Goal: Task Accomplishment & Management: Complete application form

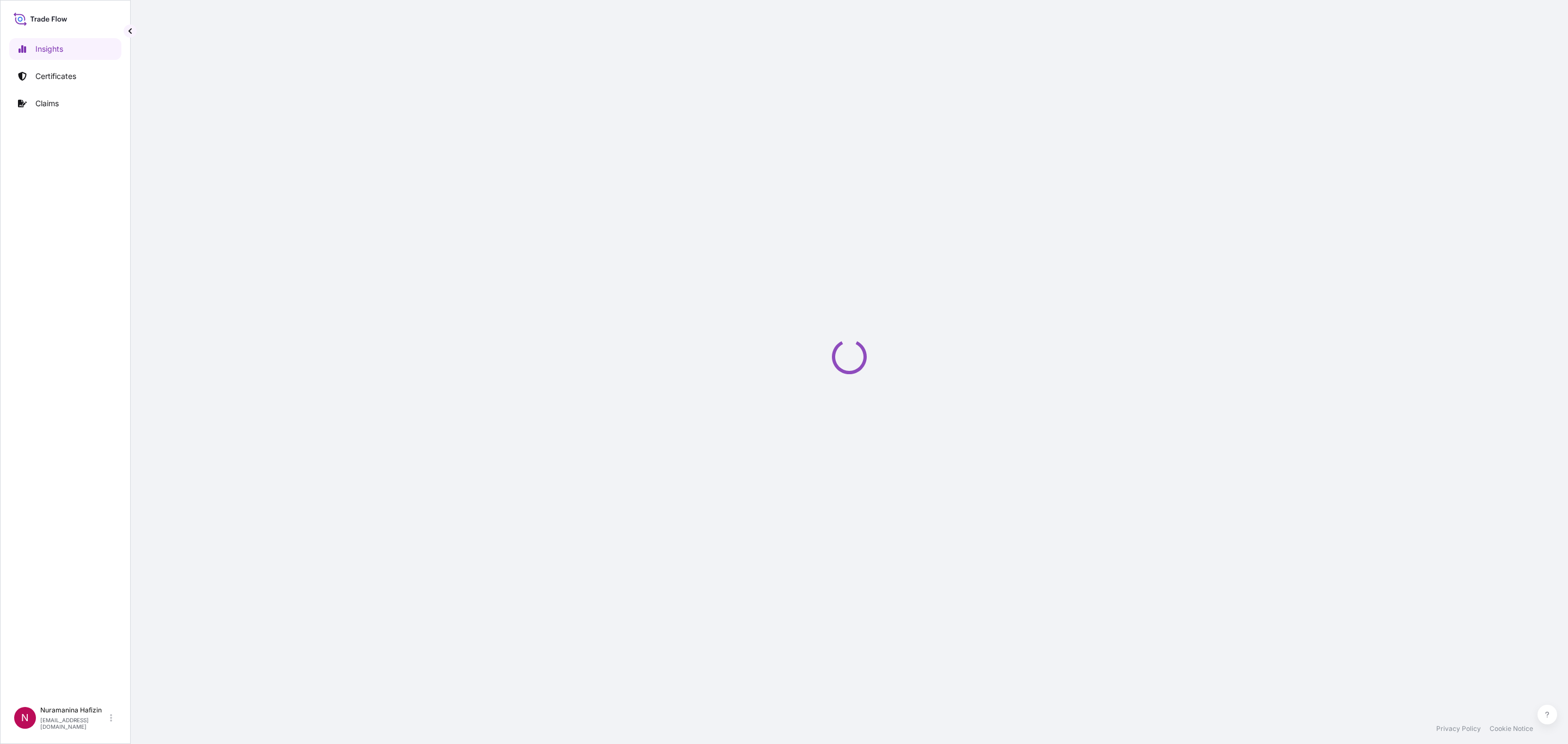
select select "2025"
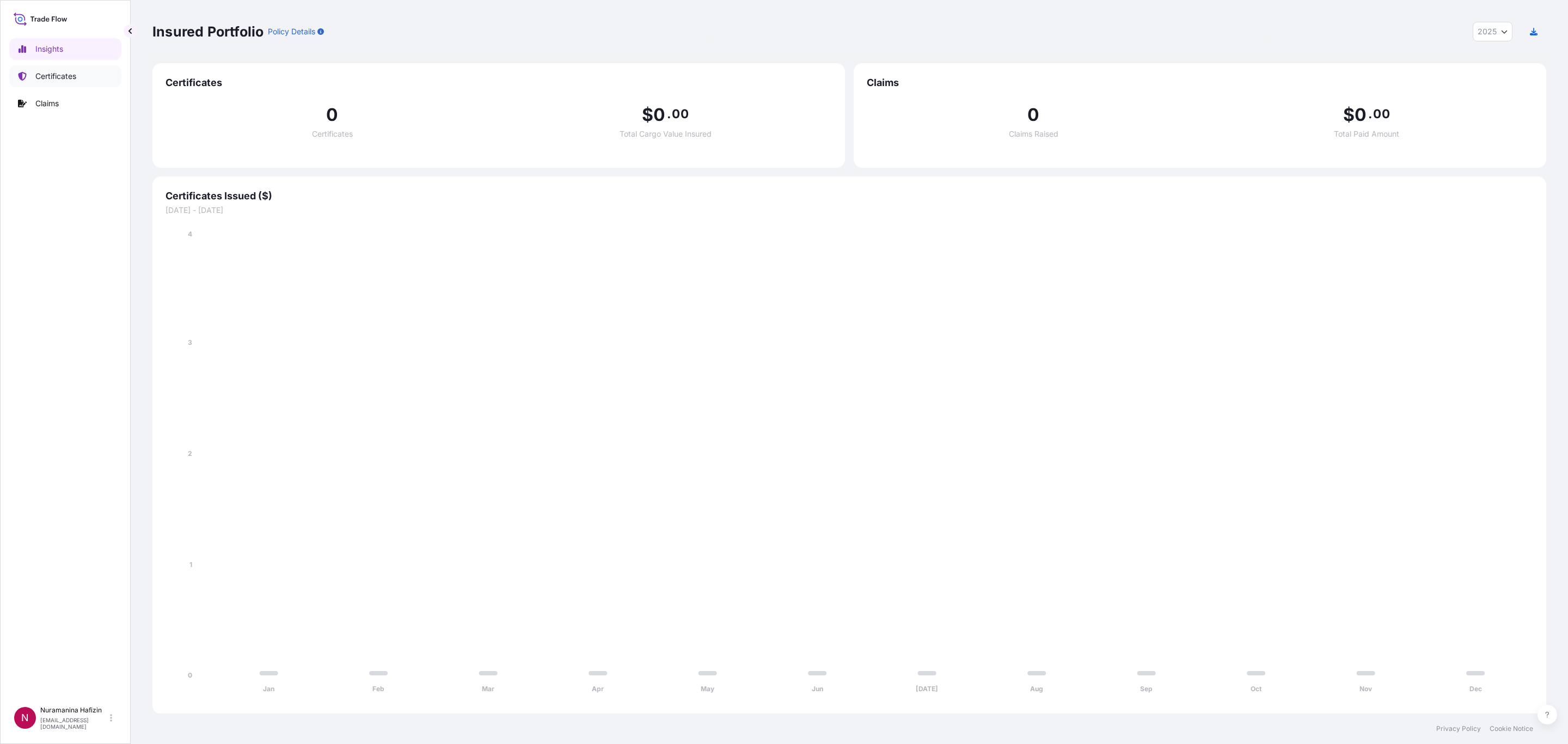
click at [77, 68] on link "Certificates" at bounding box center [65, 76] width 112 height 22
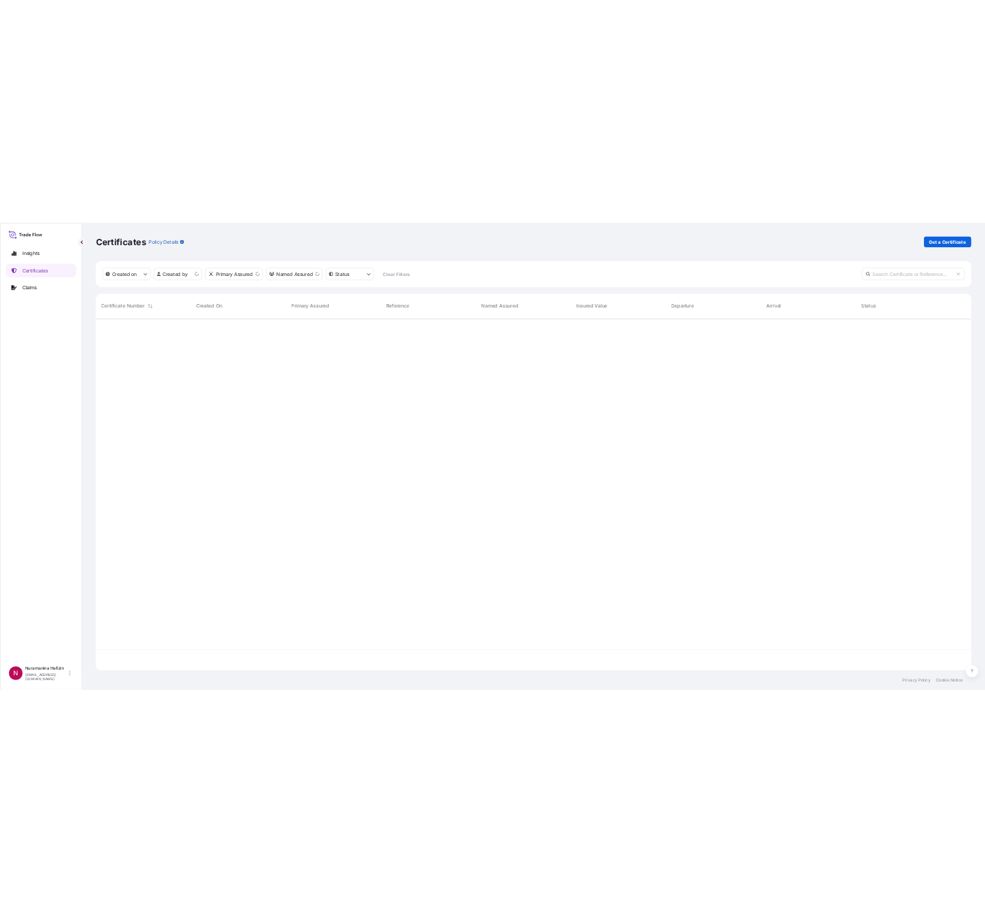
scroll to position [713, 1777]
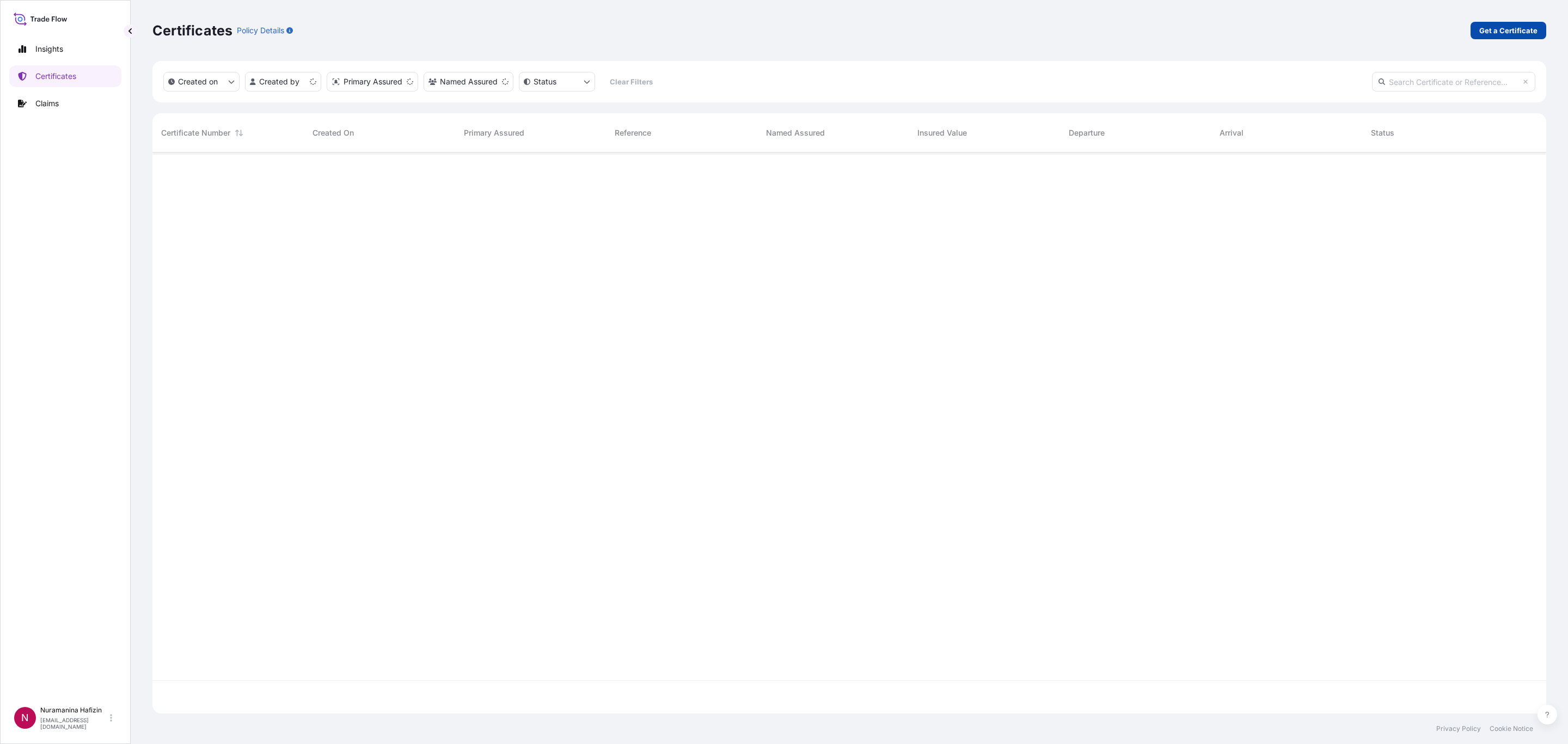
click at [1479, 30] on link "Get a Certificate" at bounding box center [1508, 30] width 75 height 17
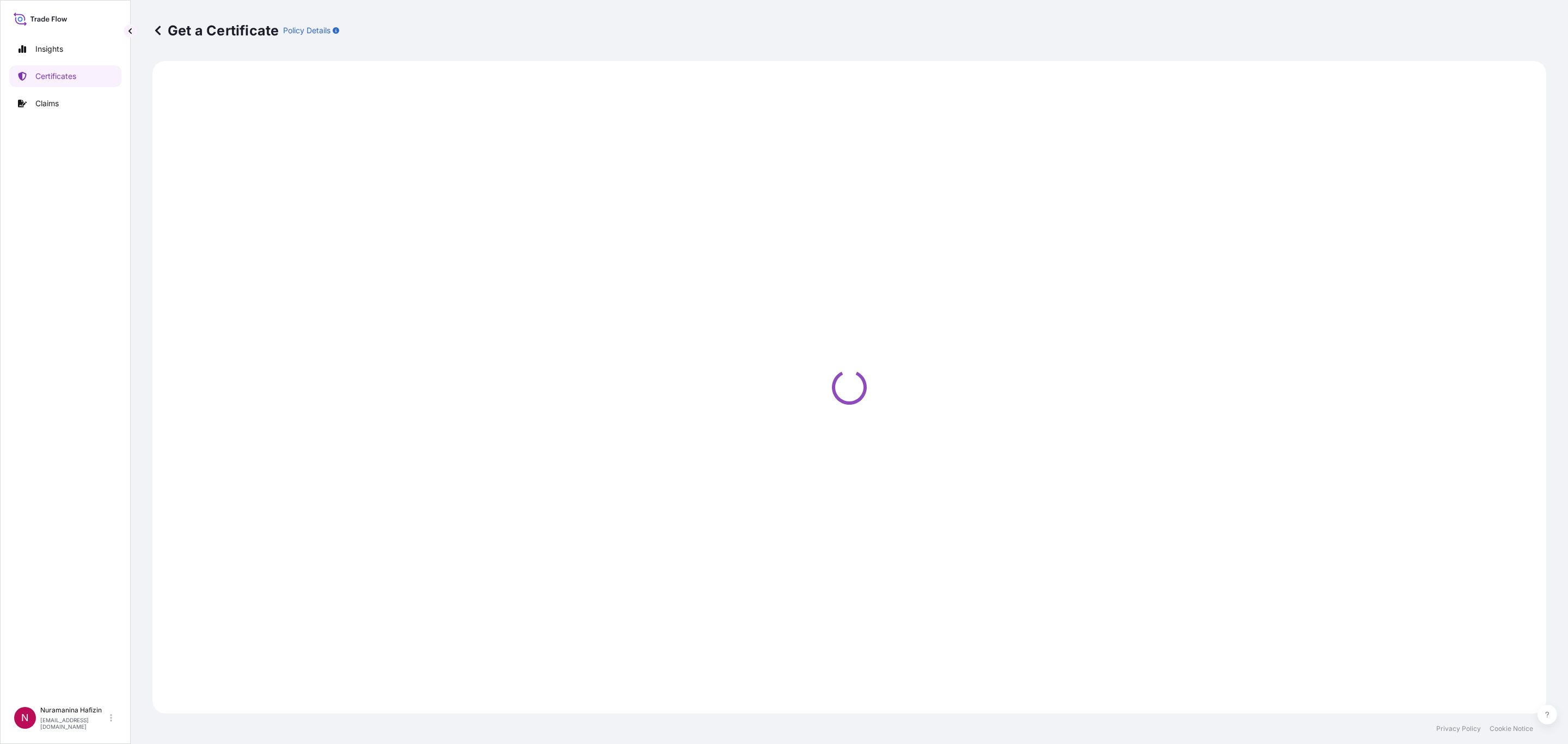
select select "Barge"
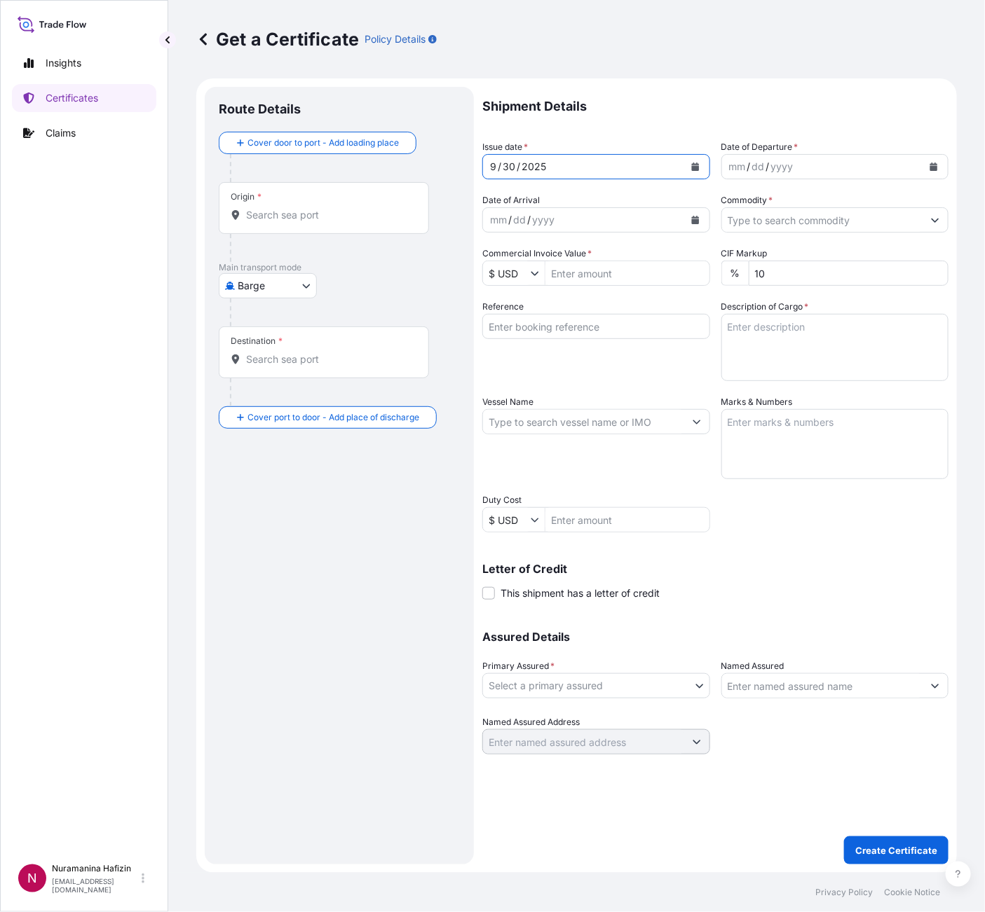
click at [685, 158] on button "Calendar" at bounding box center [695, 167] width 22 height 22
click at [904, 164] on div "mm / dd / yyyy" at bounding box center [822, 166] width 201 height 25
click at [932, 166] on icon "Calendar" at bounding box center [934, 167] width 8 height 8
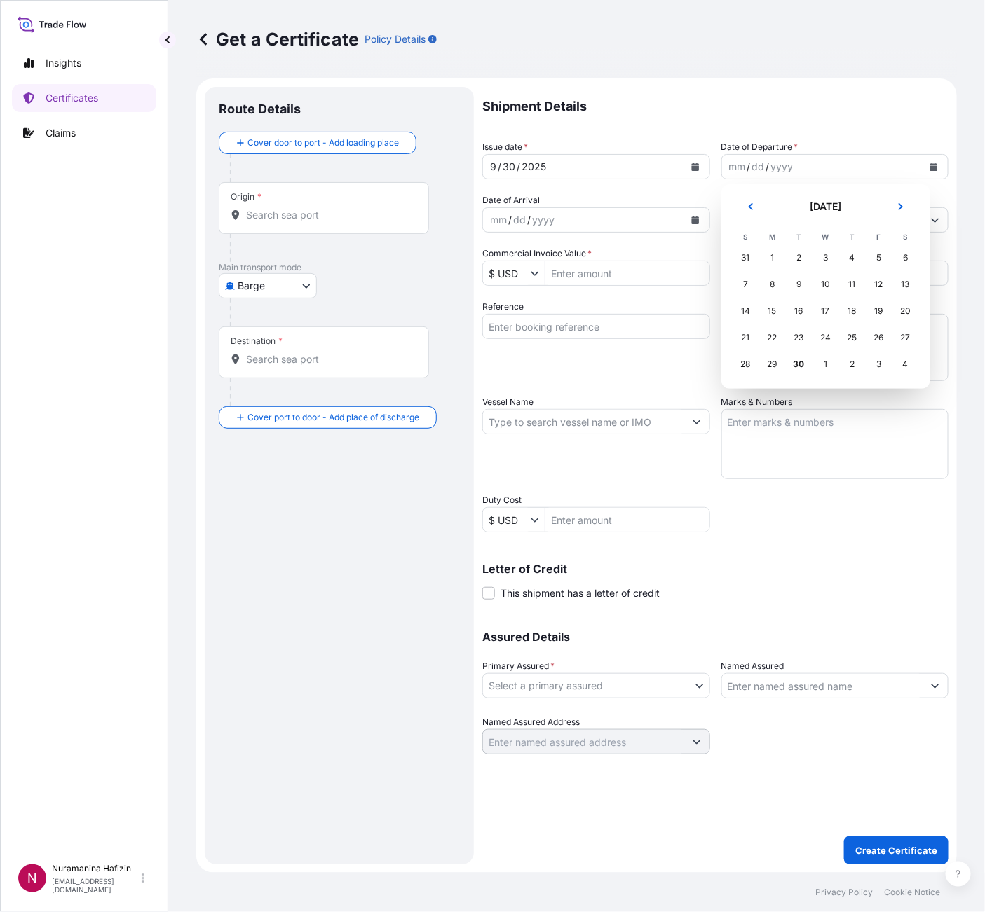
click at [903, 364] on div "4" at bounding box center [905, 364] width 25 height 25
click at [902, 362] on div "4" at bounding box center [905, 364] width 25 height 25
click at [902, 206] on icon "Next" at bounding box center [900, 207] width 8 height 8
click at [908, 257] on div "4" at bounding box center [905, 257] width 25 height 25
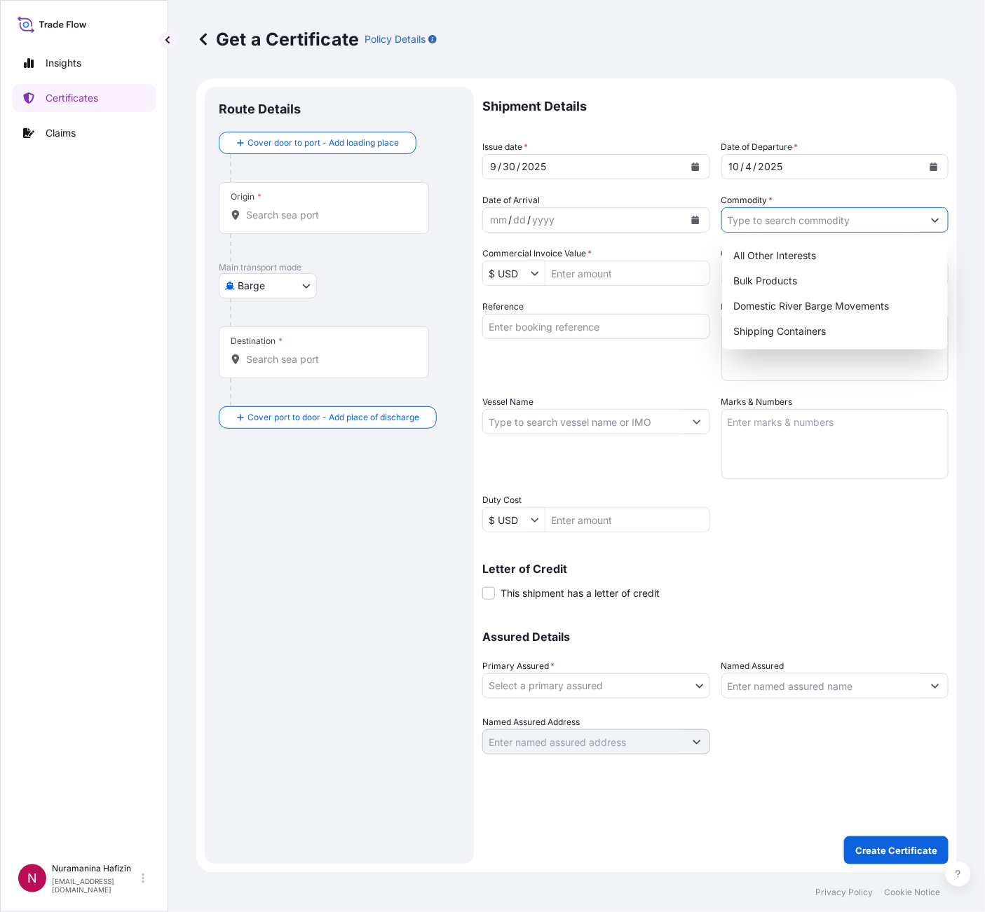
click at [835, 217] on input "Commodity *" at bounding box center [822, 219] width 201 height 25
click at [816, 331] on div "Shipping Containers" at bounding box center [834, 331] width 214 height 25
type input "Shipping Containers"
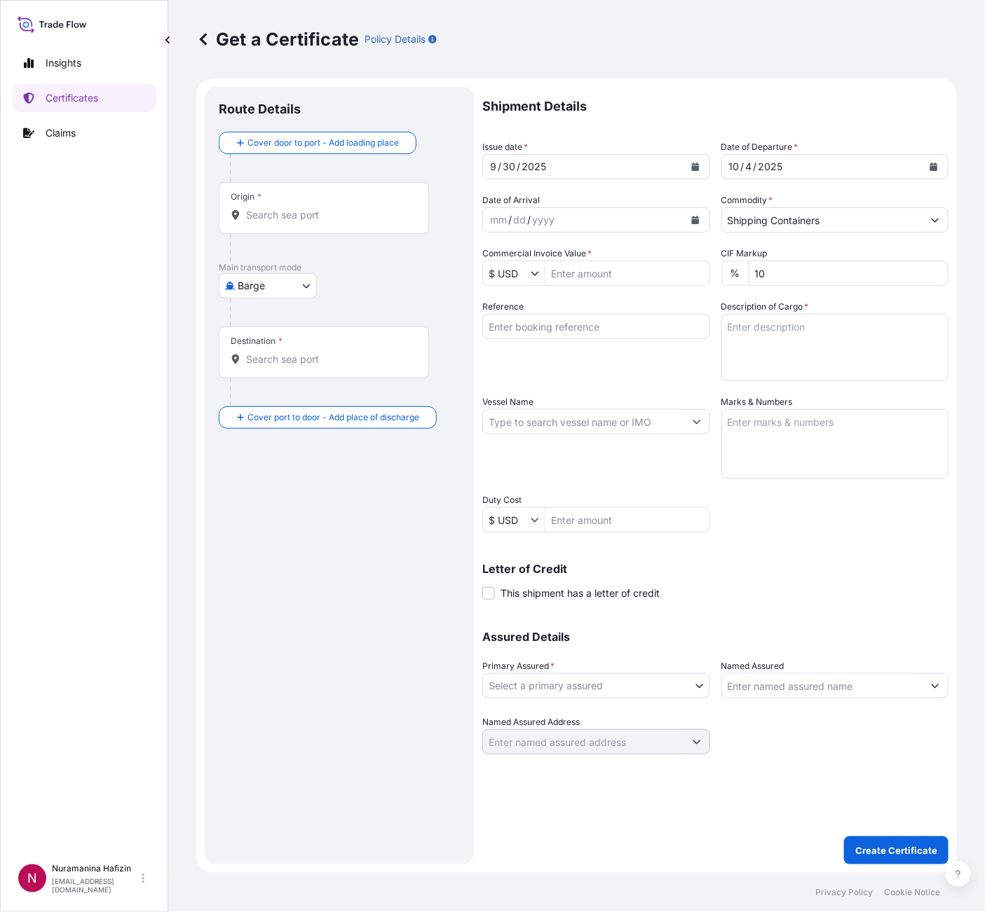
click at [652, 278] on input "Commercial Invoice Value *" at bounding box center [627, 273] width 164 height 25
paste input "41,335.20"
click at [562, 273] on input "41,335.20" at bounding box center [627, 273] width 164 height 25
type input "41,335.2"
click at [596, 299] on div "Shipment Details Issue date * [DATE] Date of Departure * [DATE] Date of Arrival…" at bounding box center [715, 421] width 466 height 668
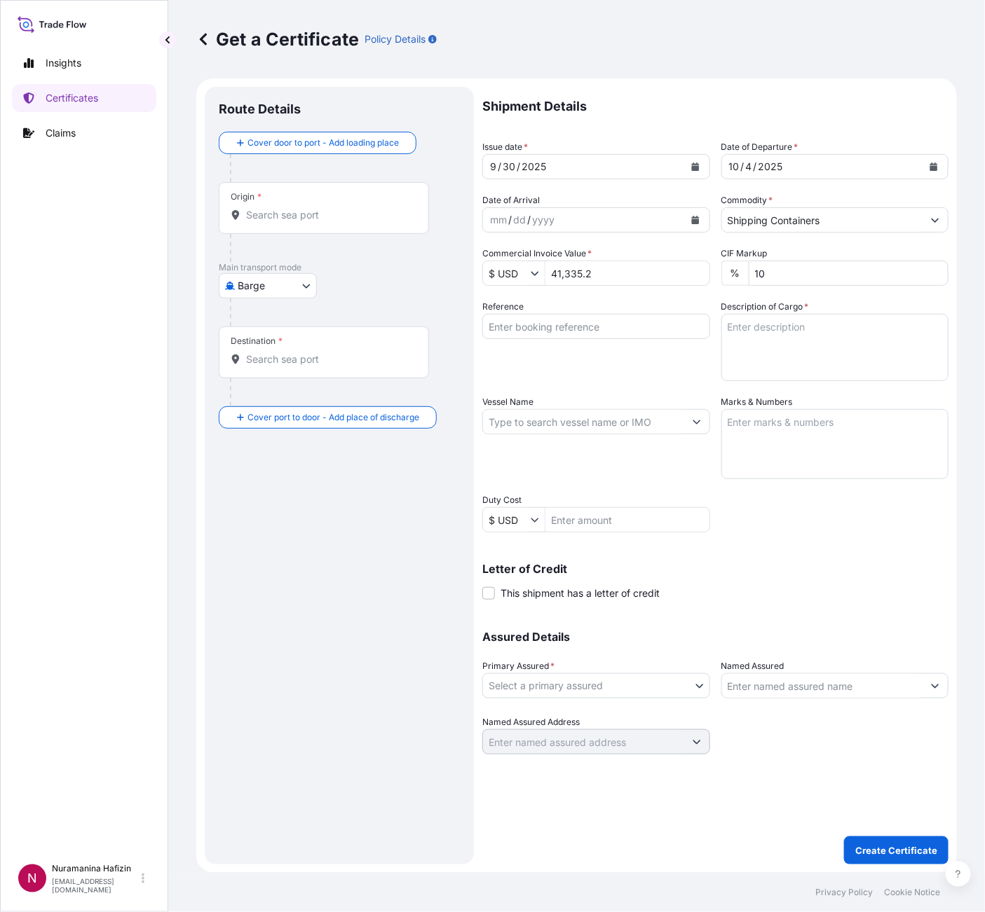
click at [566, 272] on input "41,335.2" at bounding box center [627, 273] width 164 height 25
click at [610, 328] on input "Reference" at bounding box center [596, 326] width 228 height 25
click at [547, 322] on input "Reference" at bounding box center [596, 326] width 228 height 25
paste input "B000236020"
type input "B000236020"
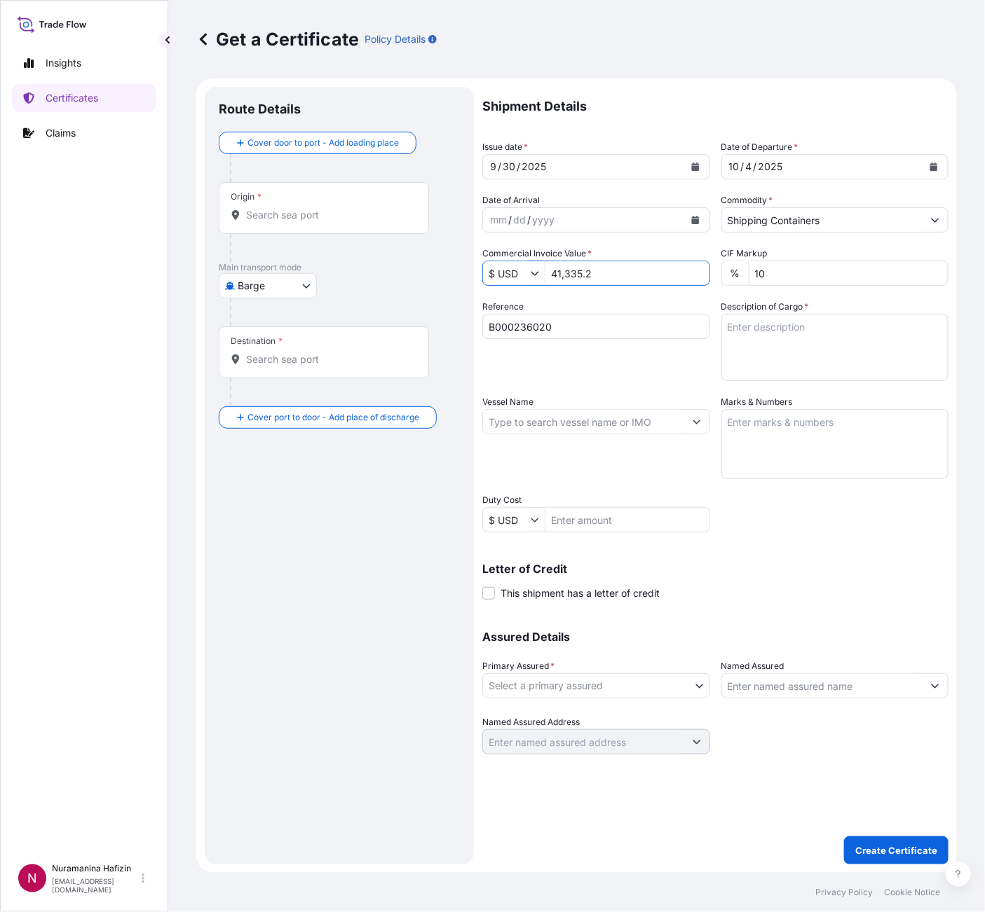
click at [566, 272] on input "41,335.2" at bounding box center [627, 273] width 164 height 25
type input "41,335.2"
click at [662, 406] on div "Vessel Name" at bounding box center [596, 437] width 228 height 84
click at [828, 343] on textarea "Description of Cargo *" at bounding box center [835, 347] width 228 height 67
paste textarea "6"
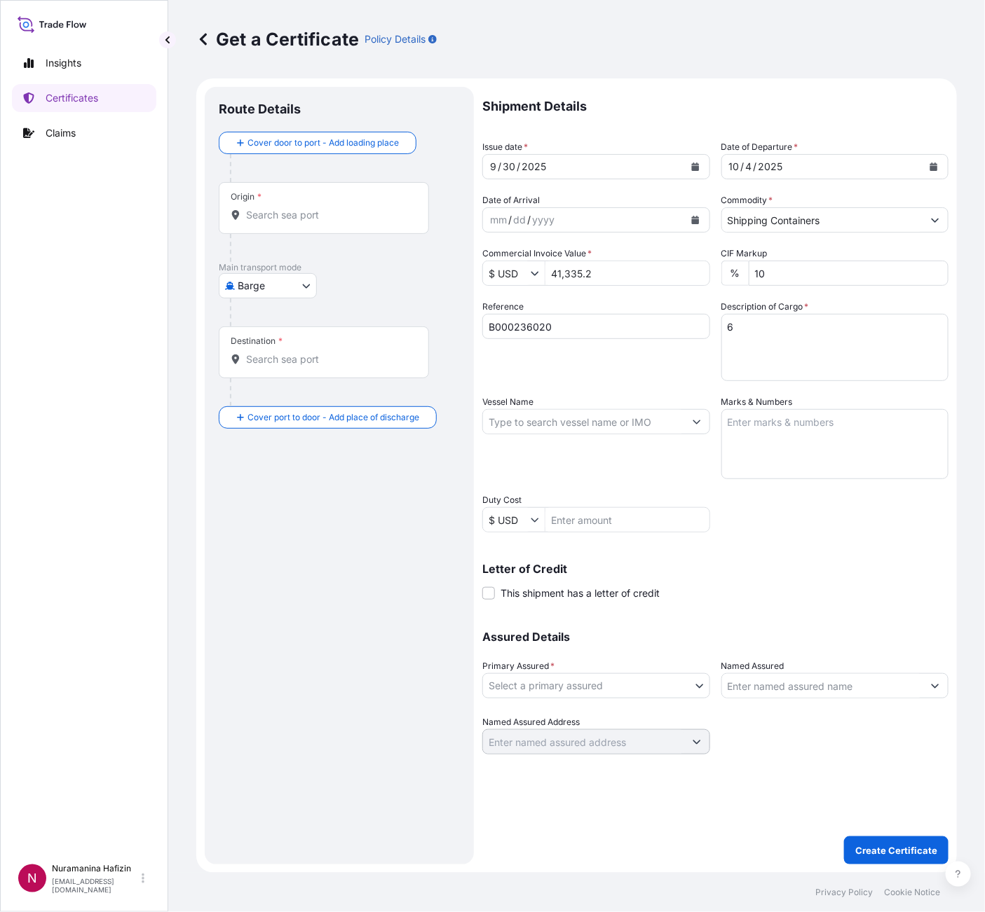
click at [799, 324] on textarea "6" at bounding box center [835, 347] width 228 height 67
paste textarea "PAILS LOADED INTO 1 LCL SOLSPERSE(TM) 36600"
click at [774, 355] on textarea "6 PAILS LOADED INTO 1 LCL SOLSPERSE(TM) 36600 GW NW" at bounding box center [835, 347] width 228 height 67
paste textarea "137.7000"
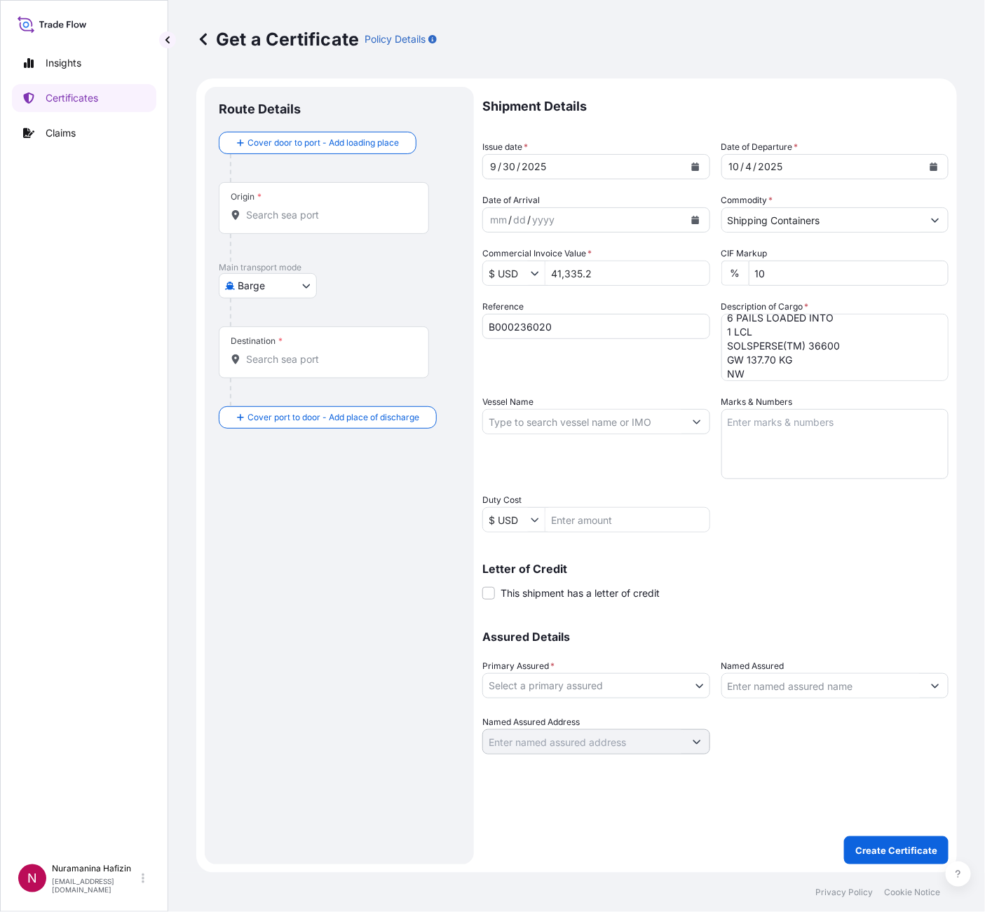
click at [767, 366] on textarea "6 PAILS LOADED INTO 1 LCL SOLSPERSE(TM) 36600 GW 137.70 KG NW" at bounding box center [835, 347] width 228 height 67
click at [774, 377] on textarea "6 PAILS LOADED INTO 1 LCL SOLSPERSE(TM) 36600 GW 137.70 KG NW" at bounding box center [835, 347] width 228 height 67
paste textarea "120.0000"
drag, startPoint x: 740, startPoint y: 364, endPoint x: 742, endPoint y: 372, distance: 8.7
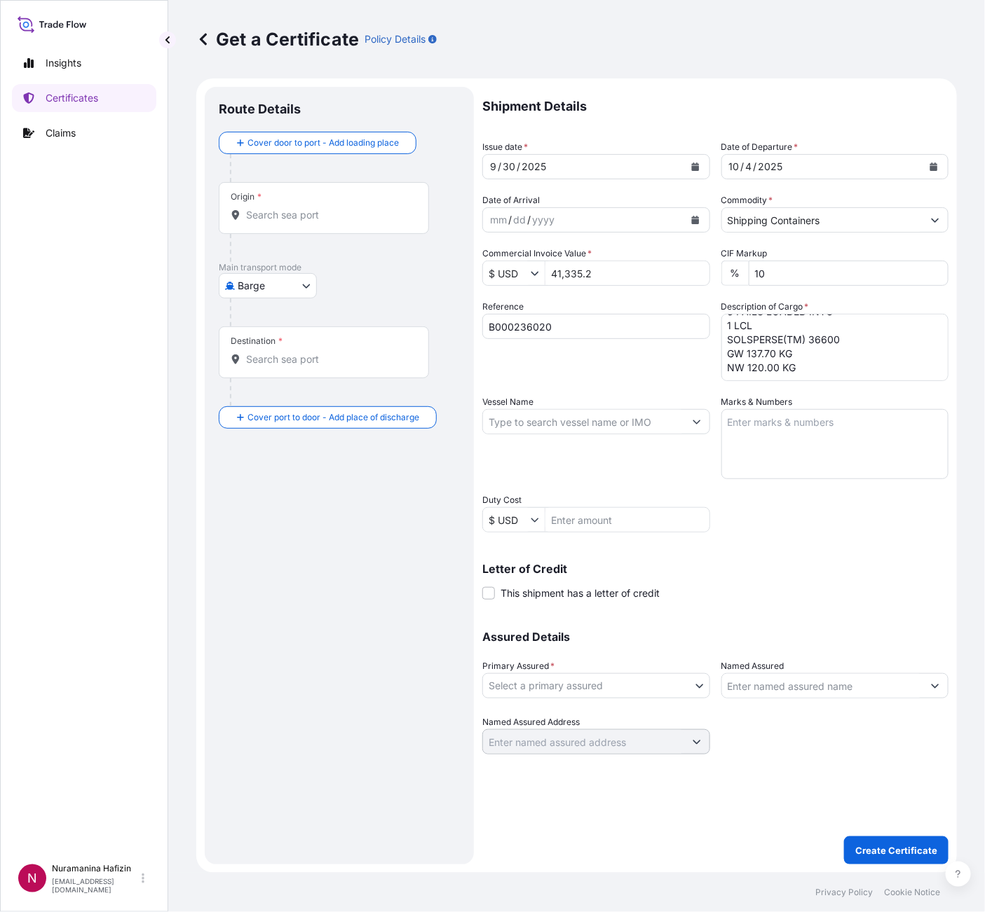
click at [740, 364] on textarea "6 PAILS LOADED INTO 1 LCL SOLSPERSE(TM) 36600 GW 137.70 KG NW 120.00 KG" at bounding box center [835, 347] width 228 height 67
click at [742, 375] on textarea "6 PAILS LOADED INTO 1 LCL SOLSPERSE(TM) 36600 GW 137.70 KG NW 120.00 KG" at bounding box center [835, 347] width 228 height 67
paste textarea "24 PAILS SOLSPERSE(TM) 24000 SC 48 PAILS SOLSPERSE(TM) 20000 32 PAILS SOLSPERSE…"
drag, startPoint x: 788, startPoint y: 362, endPoint x: 803, endPoint y: 358, distance: 15.3
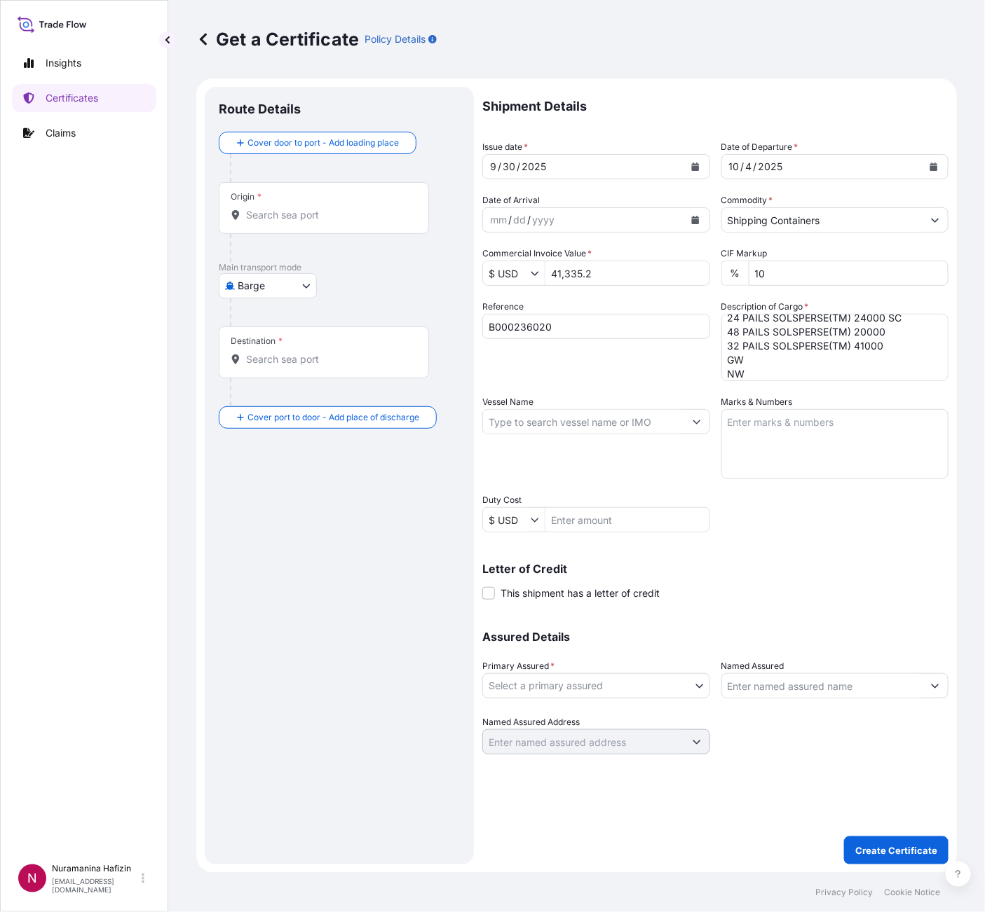
click at [788, 362] on textarea "6 PAILS LOADED INTO 1 LCL SOLSPERSE(TM) 36600 GW 137.70 KG NW 120.00 KG 24 PAIL…" at bounding box center [835, 347] width 228 height 67
paste textarea "3,093.0000"
click at [783, 370] on textarea "6 PAILS LOADED INTO 1 LCL SOLSPERSE(TM) 36600 GW 137.70 KG NW 120.00 KG 24 PAIL…" at bounding box center [835, 347] width 228 height 67
paste textarea "2,600.0000"
type textarea "6 PAILS LOADED INTO 1 LCL SOLSPERSE(TM) 36600 GW 137.70 KG NW 120.00 KG 24 PAIL…"
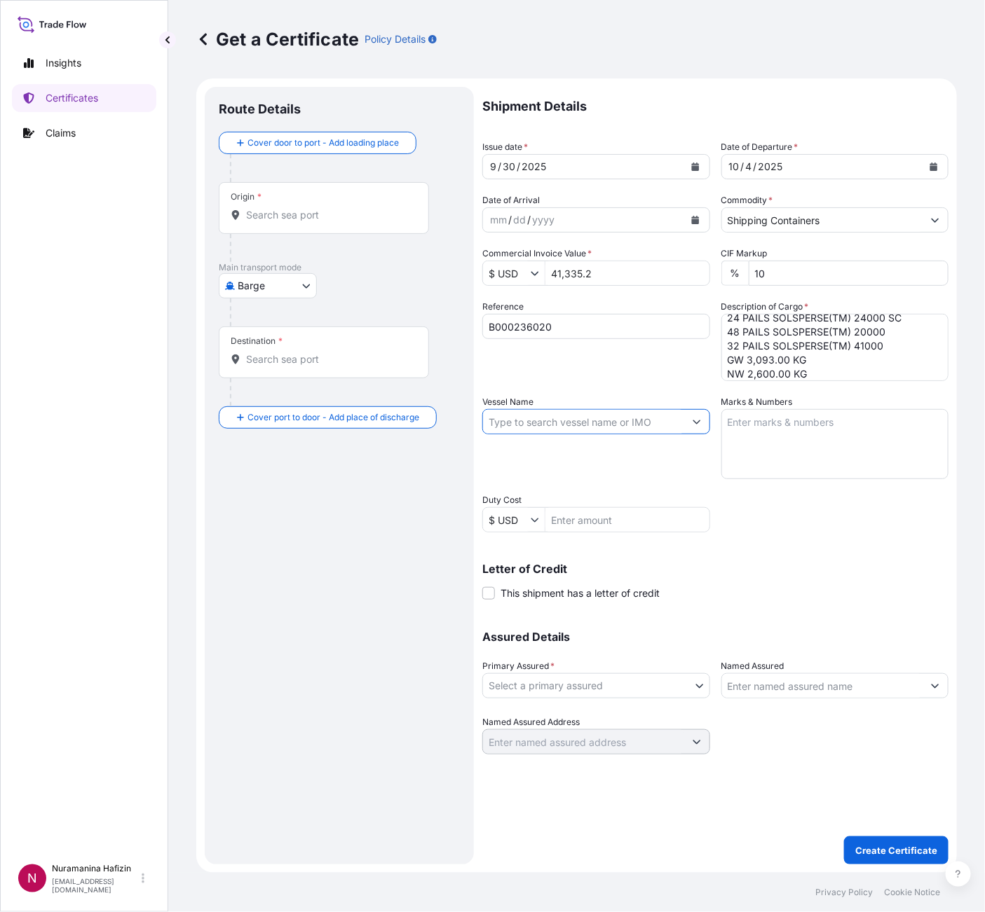
click at [542, 431] on input "Vessel Name" at bounding box center [583, 421] width 201 height 25
paste input "AL RIFFA"
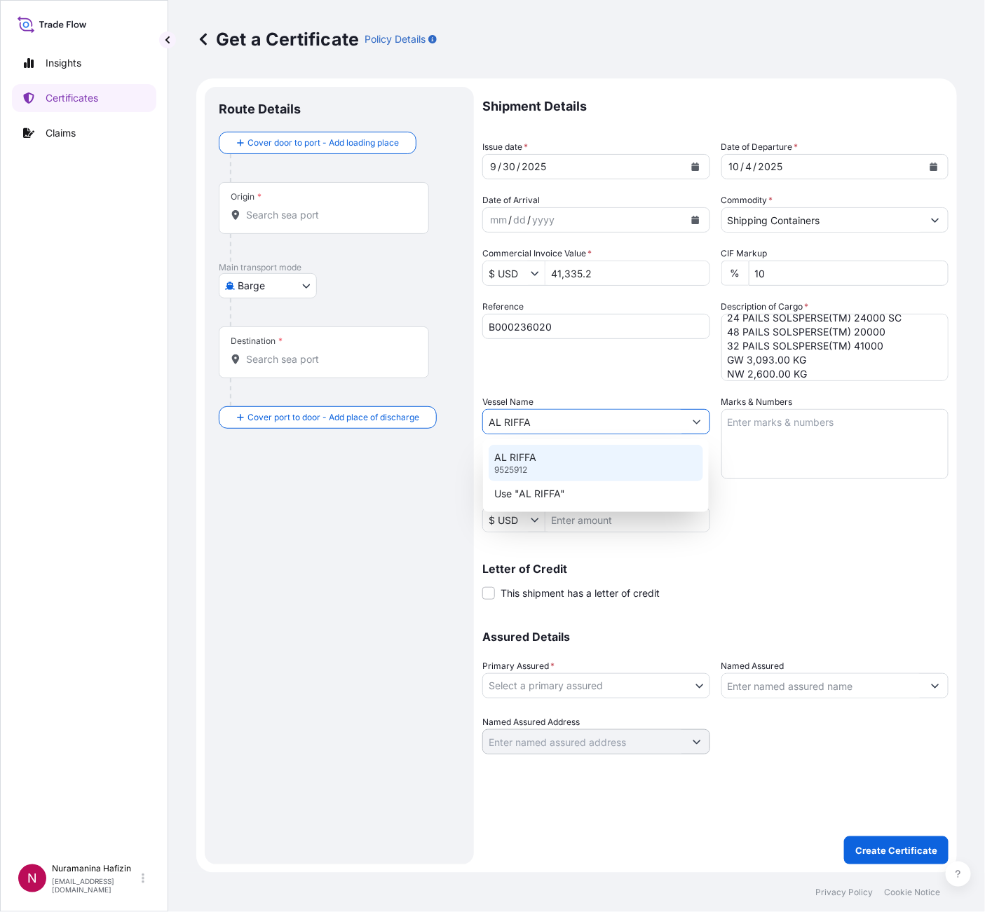
click at [584, 455] on div "AL RIFFA 9525912" at bounding box center [595, 463] width 214 height 36
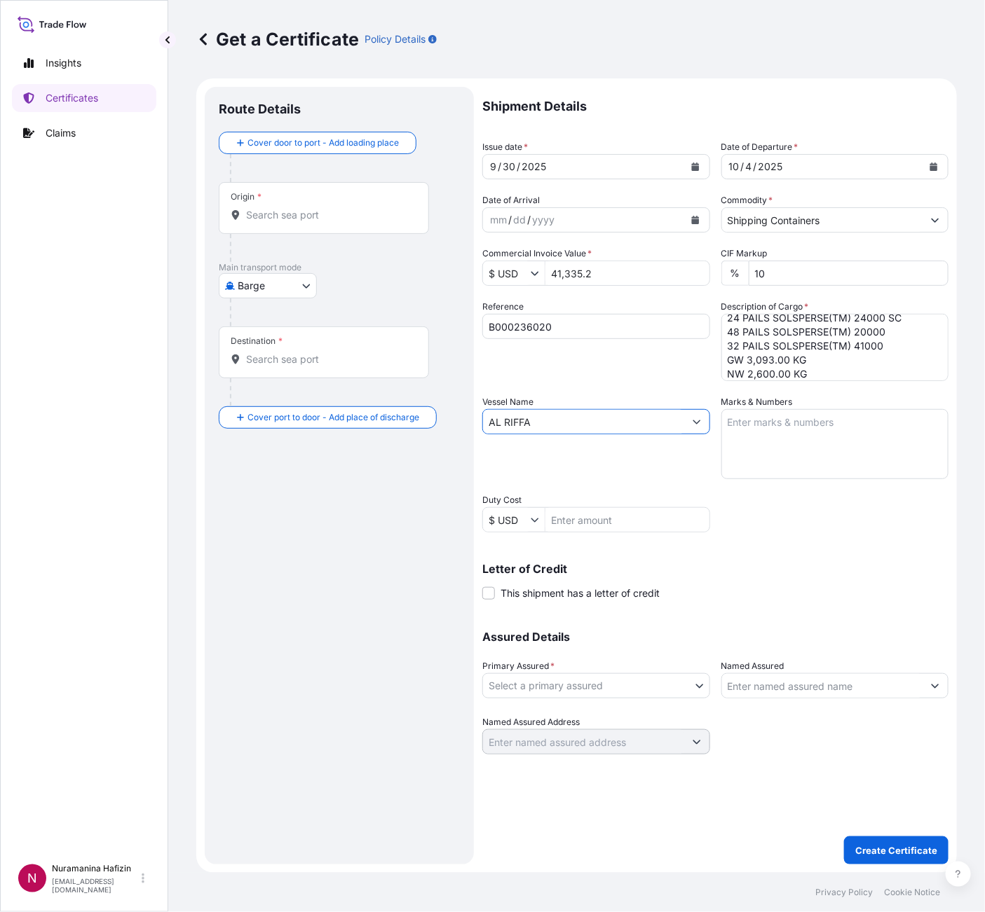
type input "AL RIFFA"
click at [625, 678] on body "0 options available. 2 options available. Insights Certificates Claims N Nurama…" at bounding box center [492, 456] width 985 height 912
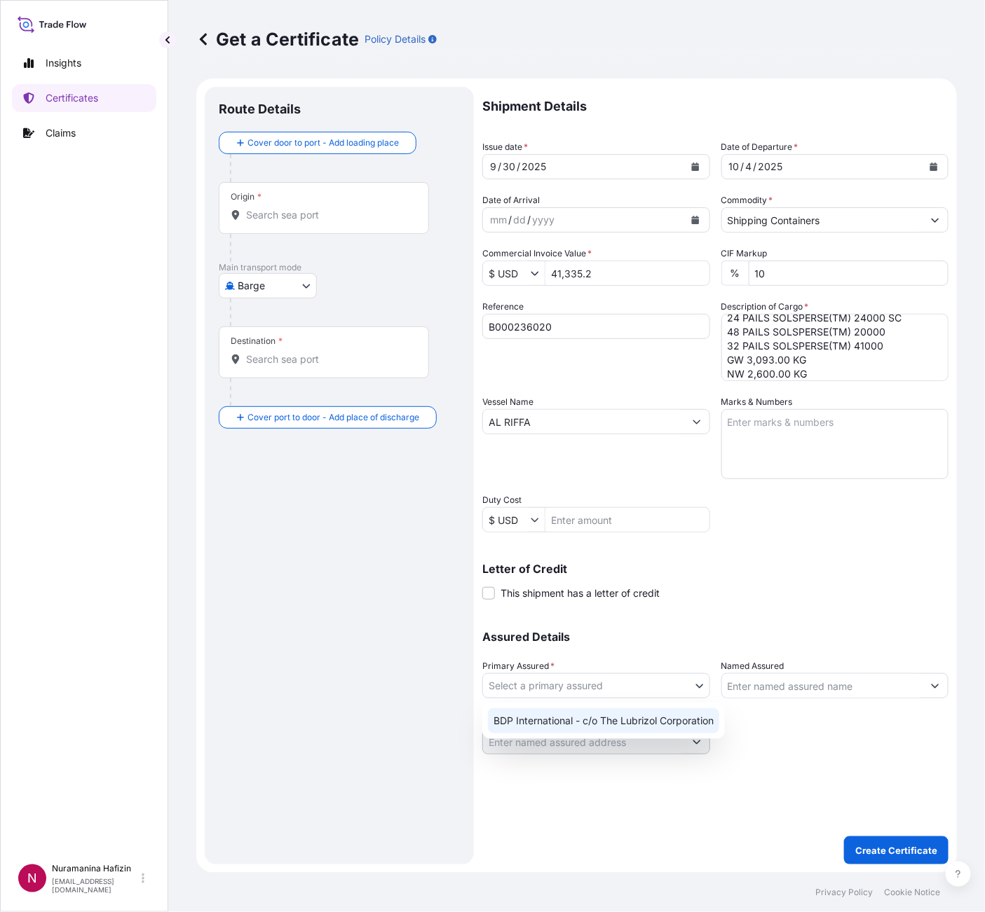
click at [604, 721] on div "BDP International - c/o The Lubrizol Corporation" at bounding box center [603, 720] width 231 height 25
select select "31972"
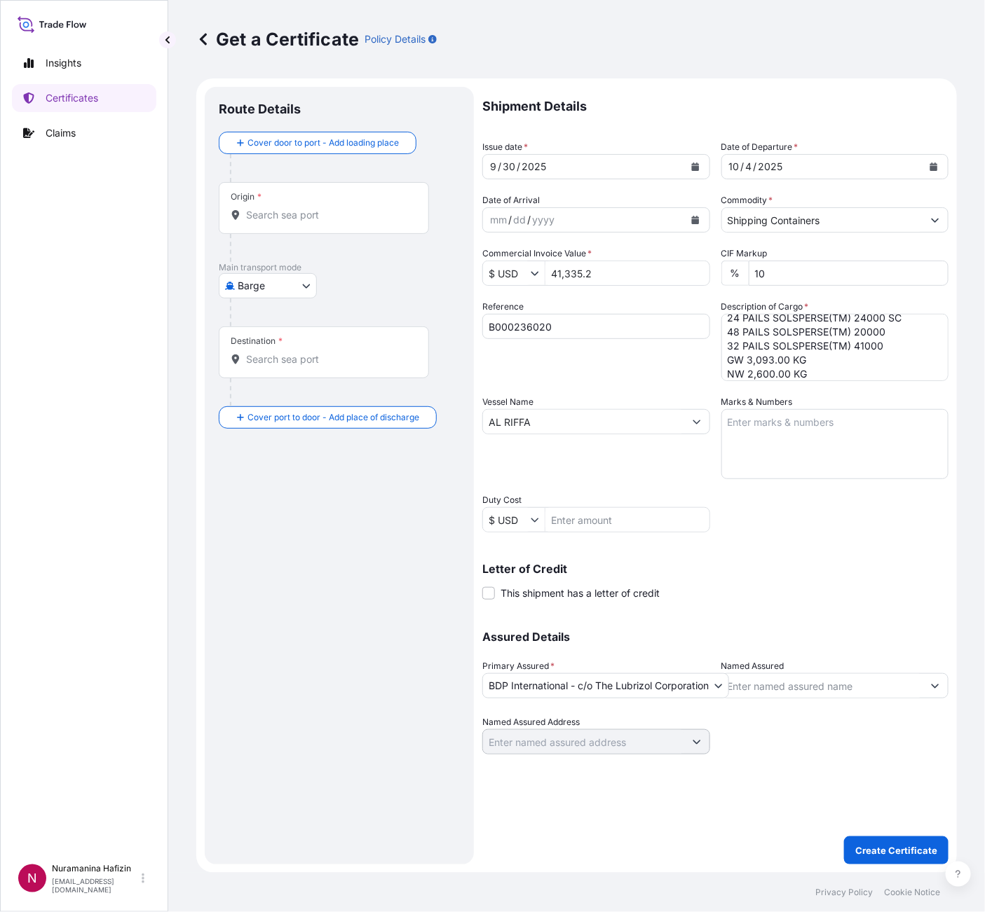
click at [780, 686] on input "Named Assured" at bounding box center [822, 685] width 201 height 25
paste input "HUBERGROUP INDIA PRIVATE LIMITED"
type input "HUBERGROUP INDIA PRIVATE LIMITED"
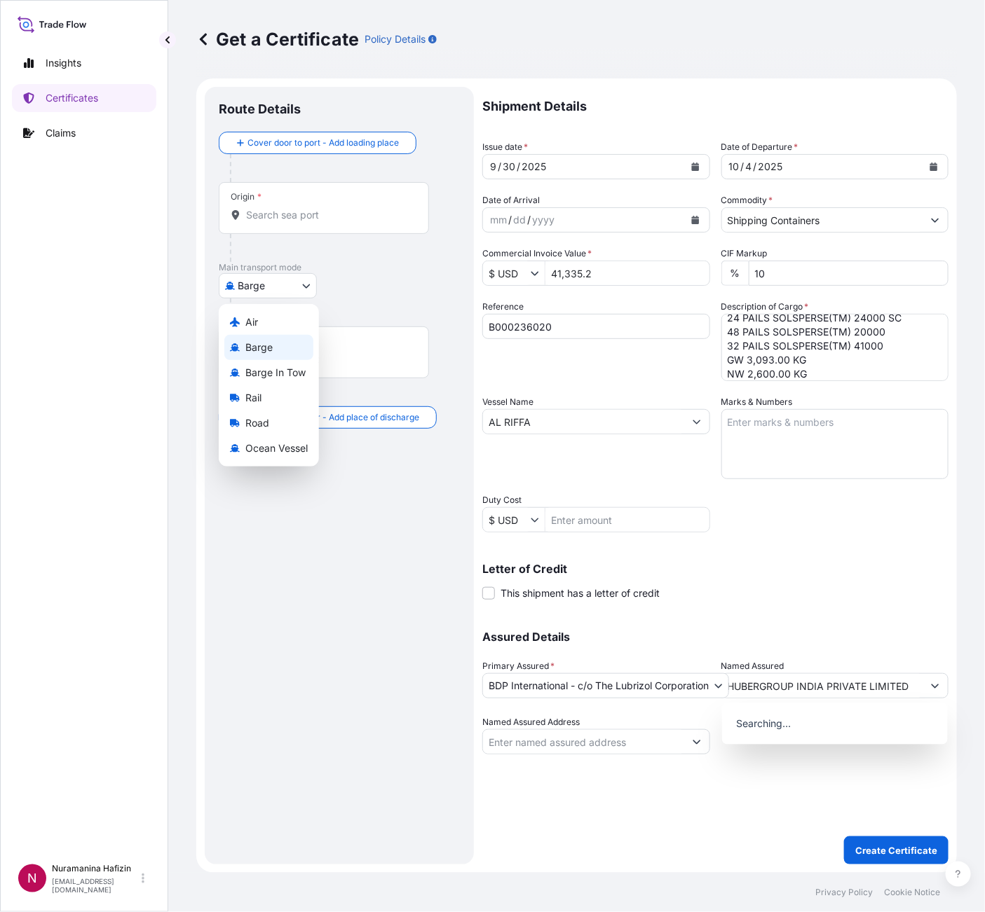
click at [276, 291] on body "15 options available. 0 options available. Insights Certificates Claims N Nuram…" at bounding box center [492, 456] width 985 height 912
click at [263, 450] on span "Ocean Vessel" at bounding box center [276, 448] width 62 height 14
select select "Ocean Vessel"
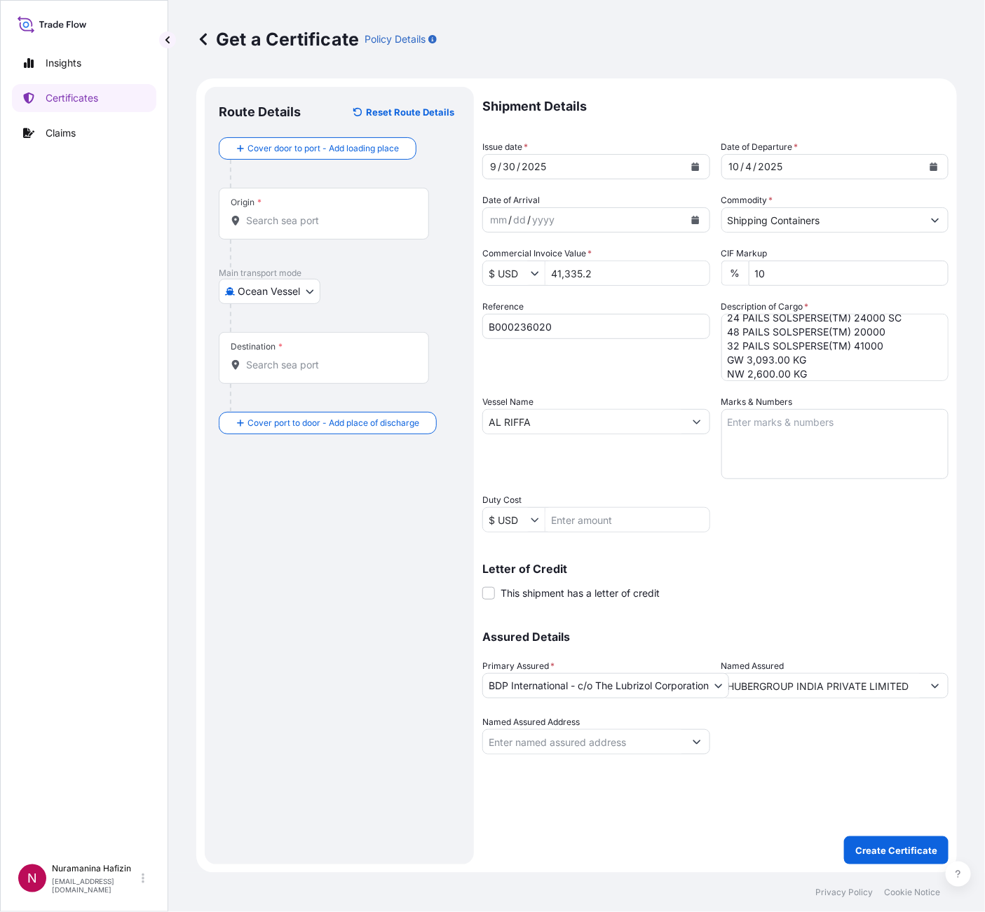
click at [324, 221] on input "Origin *" at bounding box center [328, 221] width 165 height 14
paste input "HUDDERSFIELD"
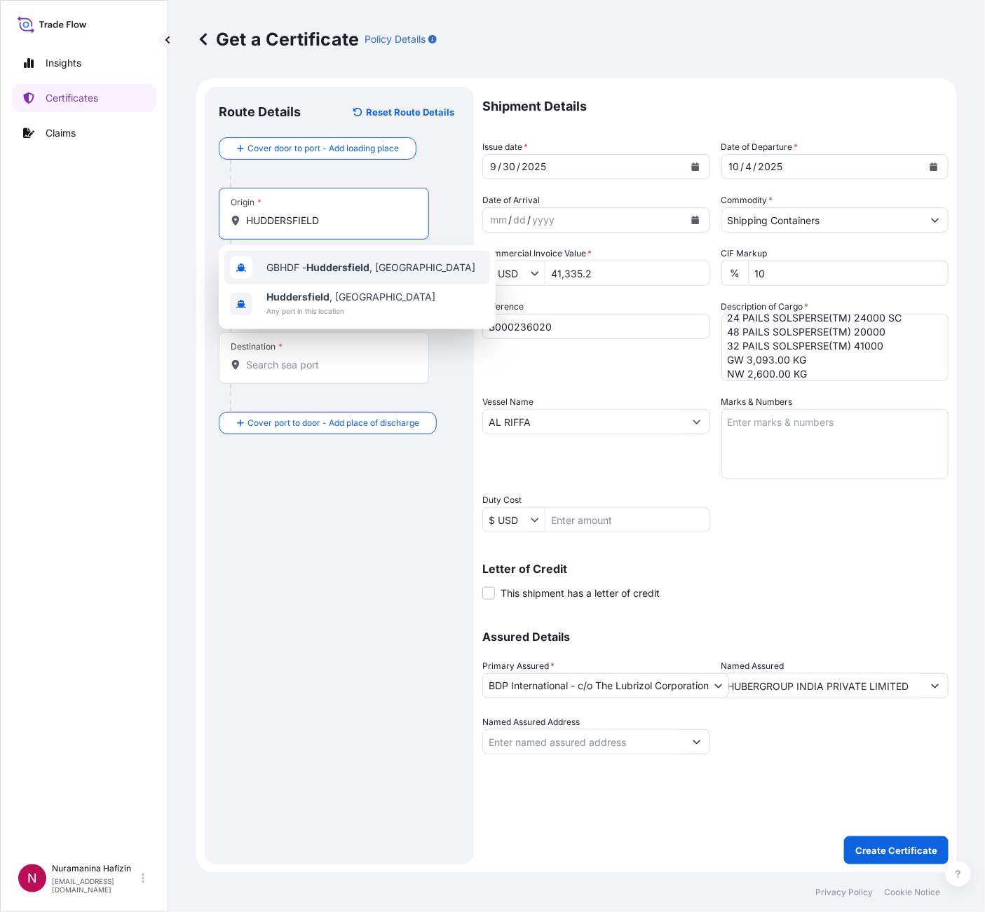
click at [310, 274] on span "GBHDF - [GEOGRAPHIC_DATA] , [GEOGRAPHIC_DATA]" at bounding box center [370, 268] width 209 height 14
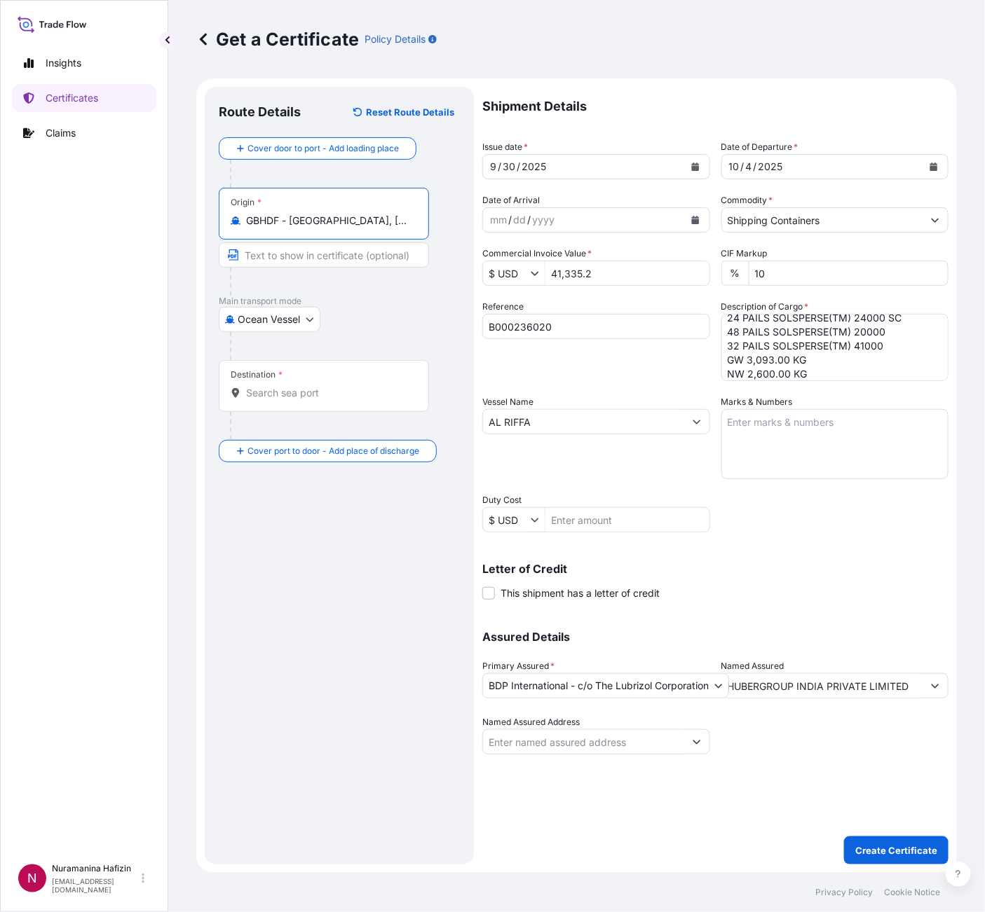
type input "GBHDF - [GEOGRAPHIC_DATA], [GEOGRAPHIC_DATA]"
click at [318, 393] on input "Destination *" at bounding box center [328, 393] width 165 height 14
paste input "NHAVA SHEVA, [GEOGRAPHIC_DATA]"
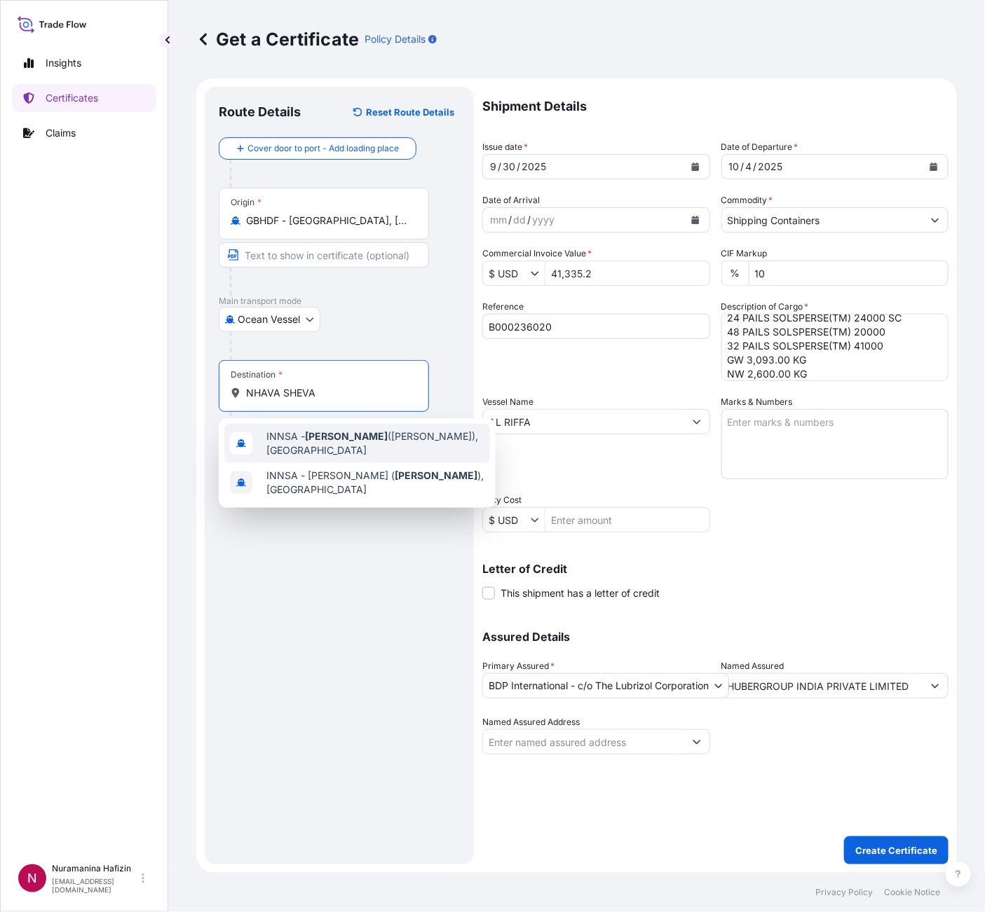
click at [324, 446] on span "INNSA - [GEOGRAPHIC_DATA] ([PERSON_NAME]), [GEOGRAPHIC_DATA]" at bounding box center [375, 444] width 218 height 28
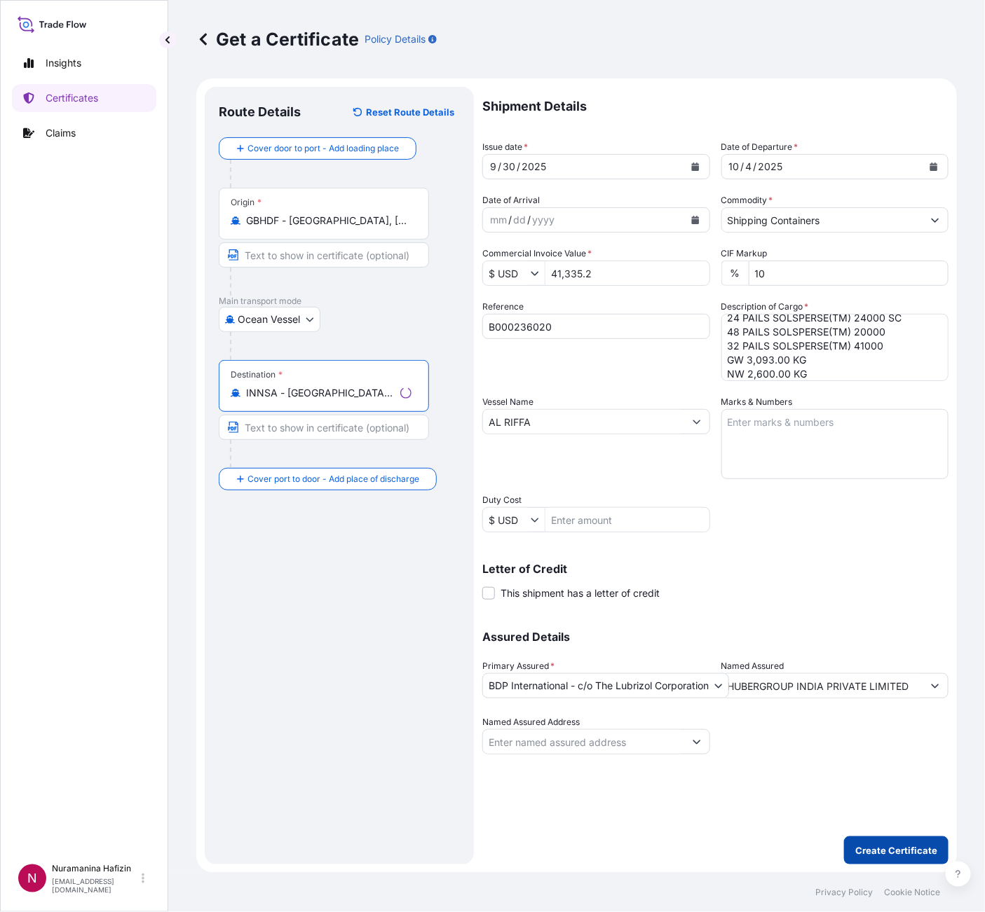
type input "INNSA - [GEOGRAPHIC_DATA] ([PERSON_NAME]), [GEOGRAPHIC_DATA]"
click at [888, 847] on p "Create Certificate" at bounding box center [896, 851] width 82 height 14
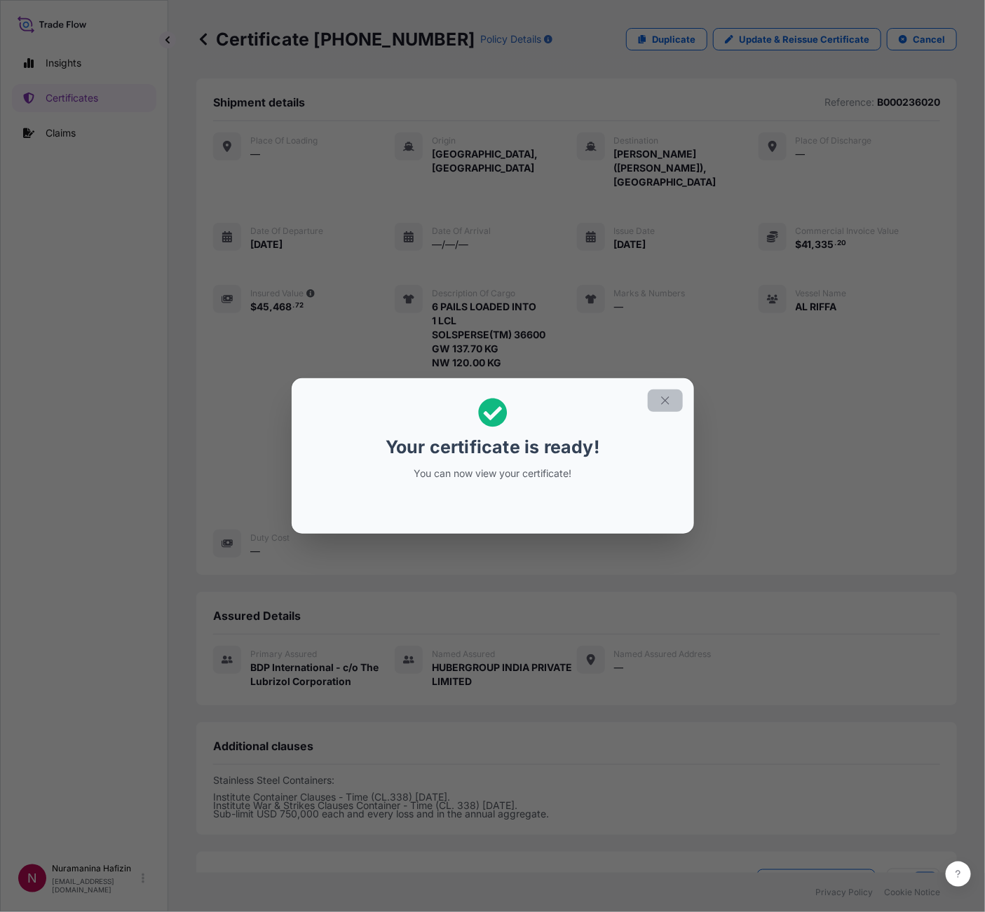
click at [663, 404] on icon "button" at bounding box center [665, 401] width 13 height 13
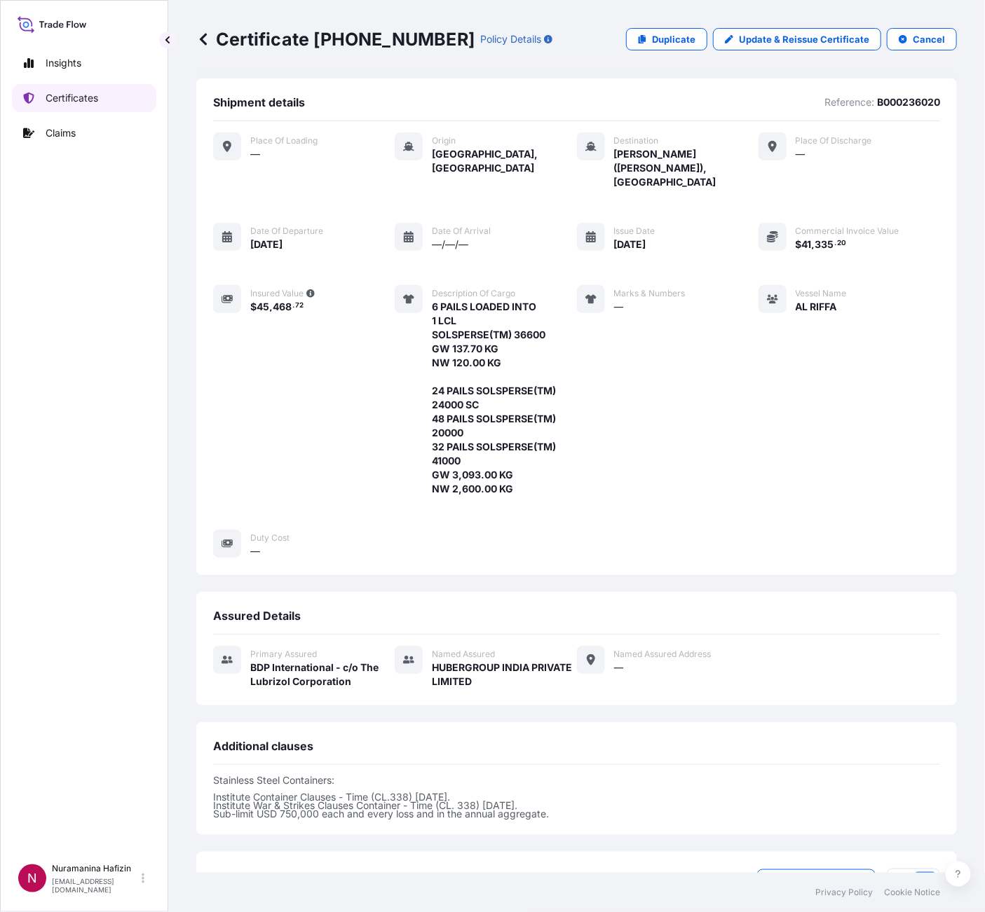
click at [59, 97] on p "Certificates" at bounding box center [72, 98] width 53 height 14
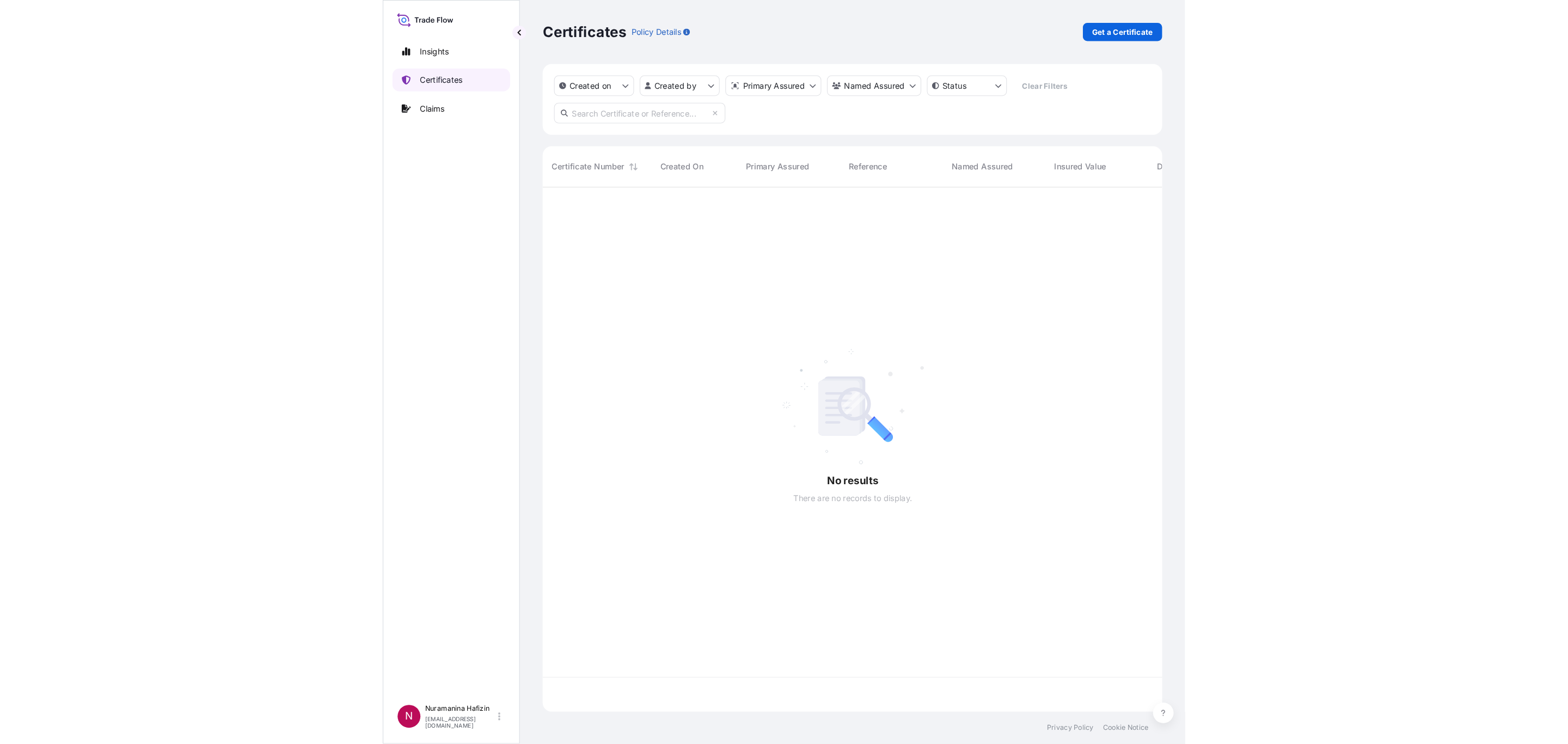
scroll to position [494, 578]
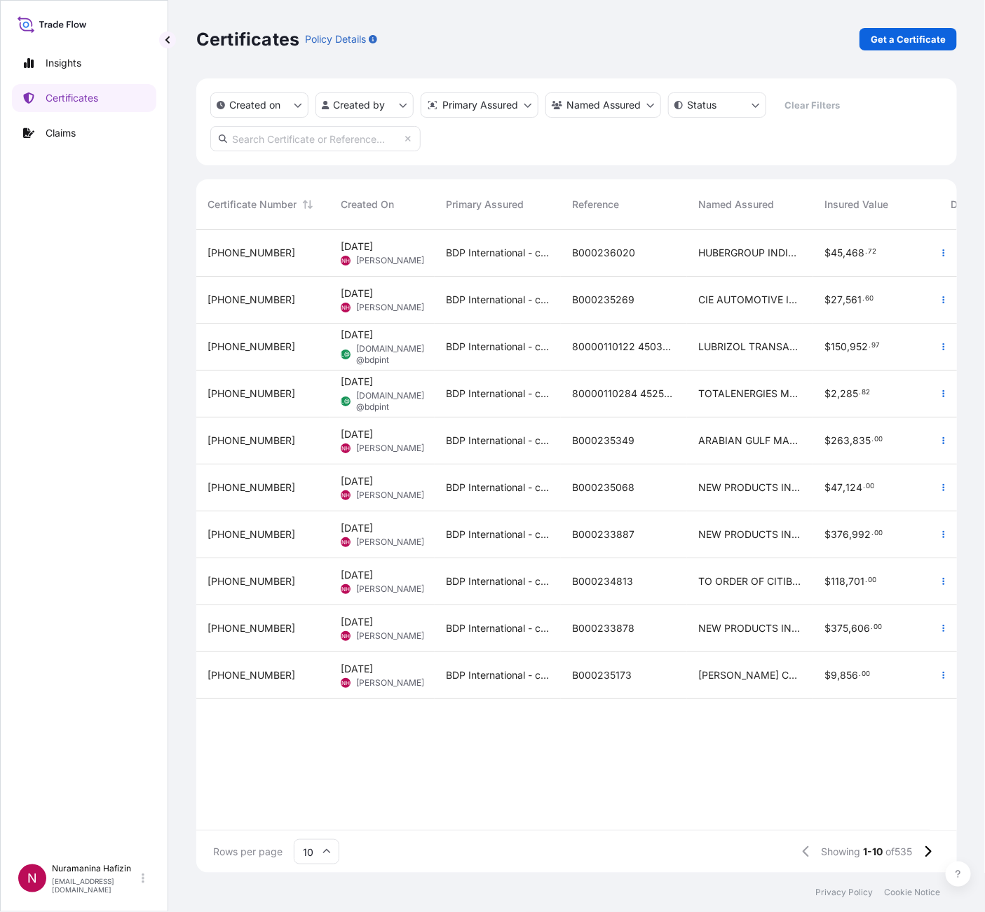
click at [338, 133] on input "text" at bounding box center [315, 138] width 210 height 25
paste input "B000236020"
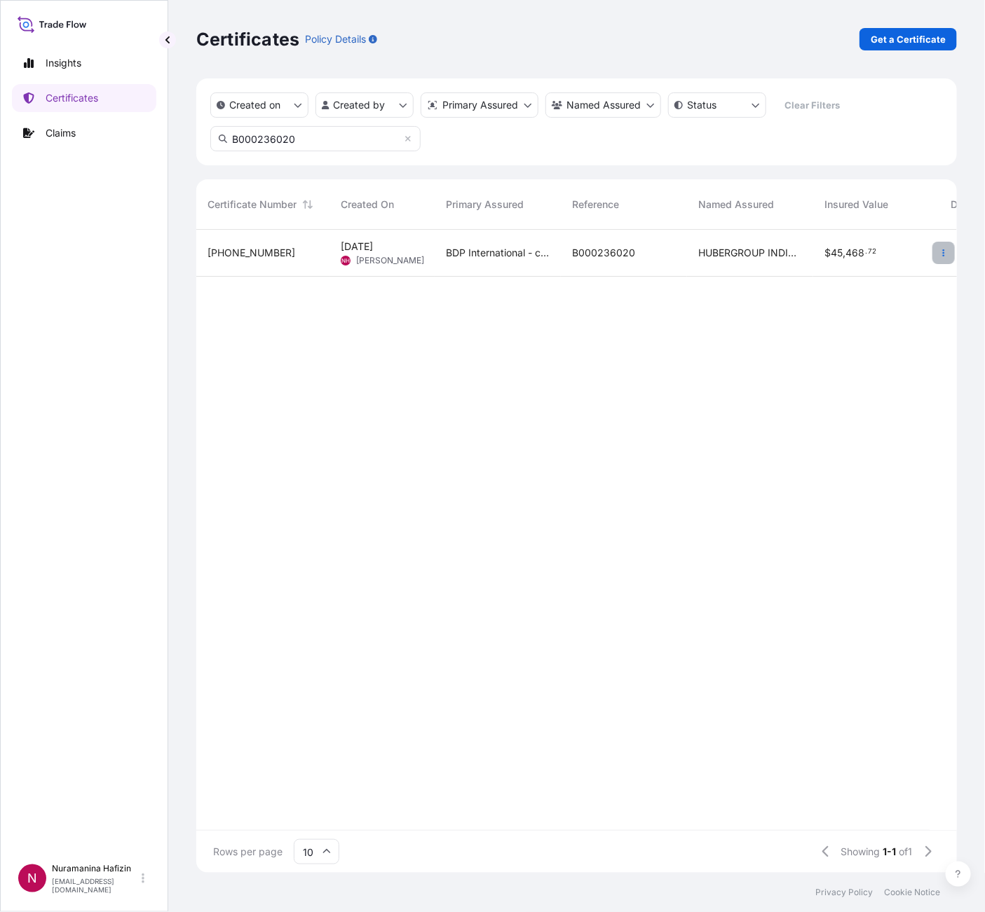
type input "B000236020"
click at [942, 254] on icon "button" at bounding box center [943, 253] width 8 height 8
click at [885, 306] on p "Download certificate" at bounding box center [876, 306] width 95 height 14
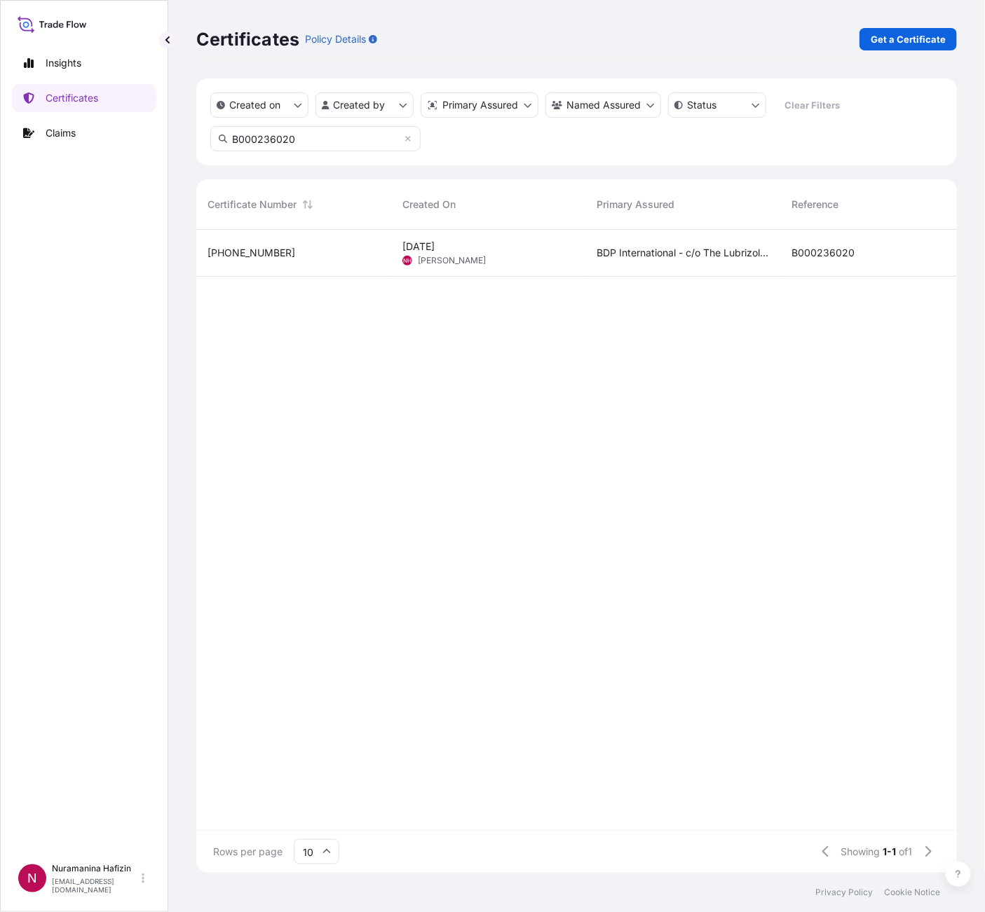
scroll to position [17, 17]
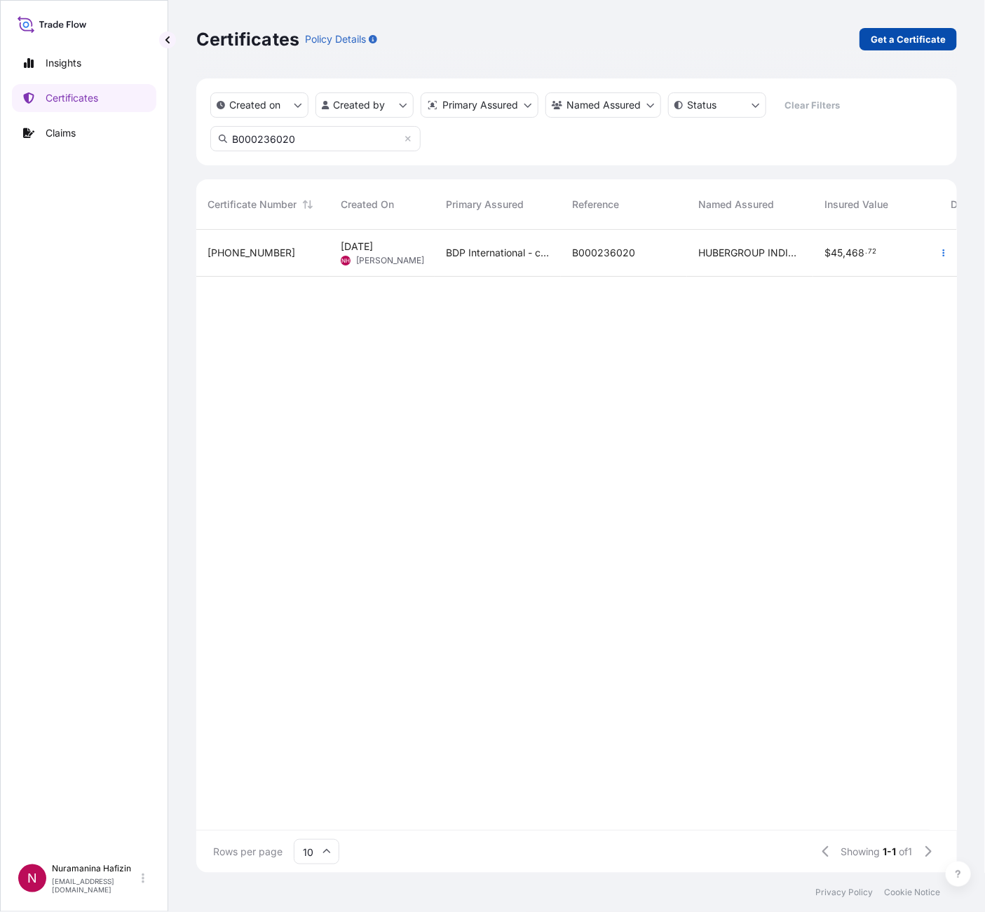
click at [906, 30] on link "Get a Certificate" at bounding box center [907, 39] width 97 height 22
select select "Barge"
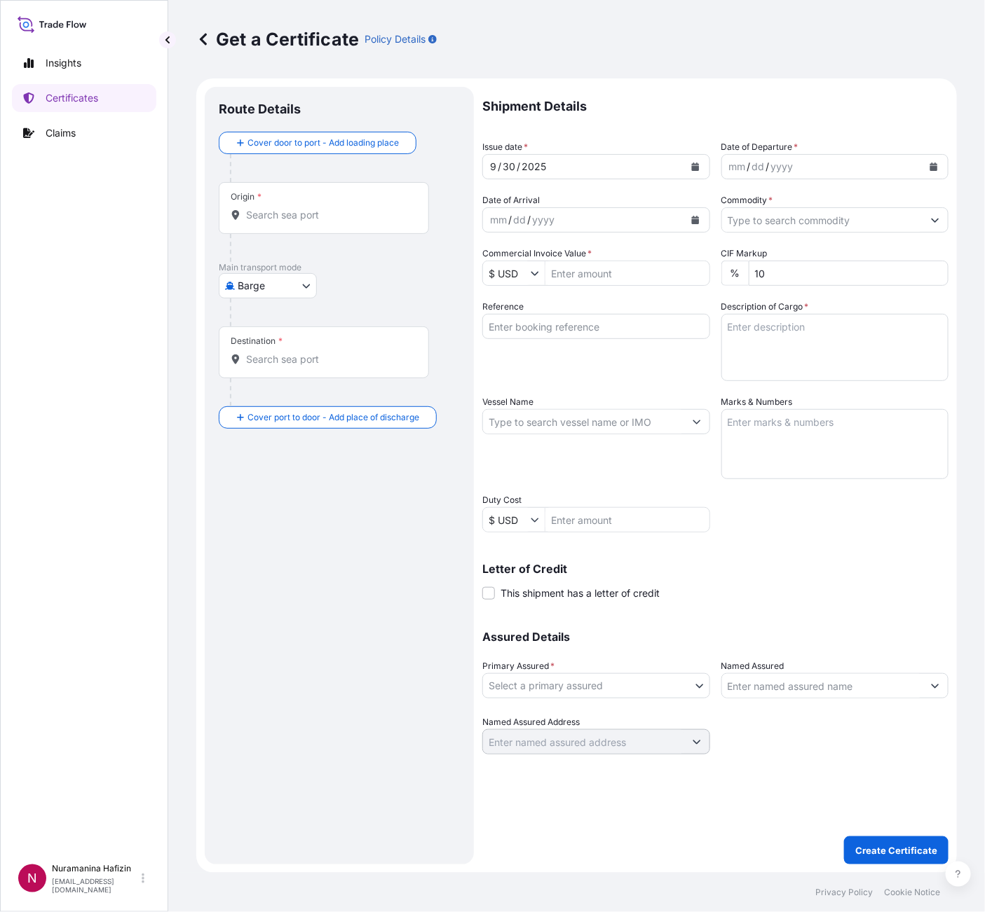
click at [935, 163] on icon "Calendar" at bounding box center [934, 167] width 8 height 8
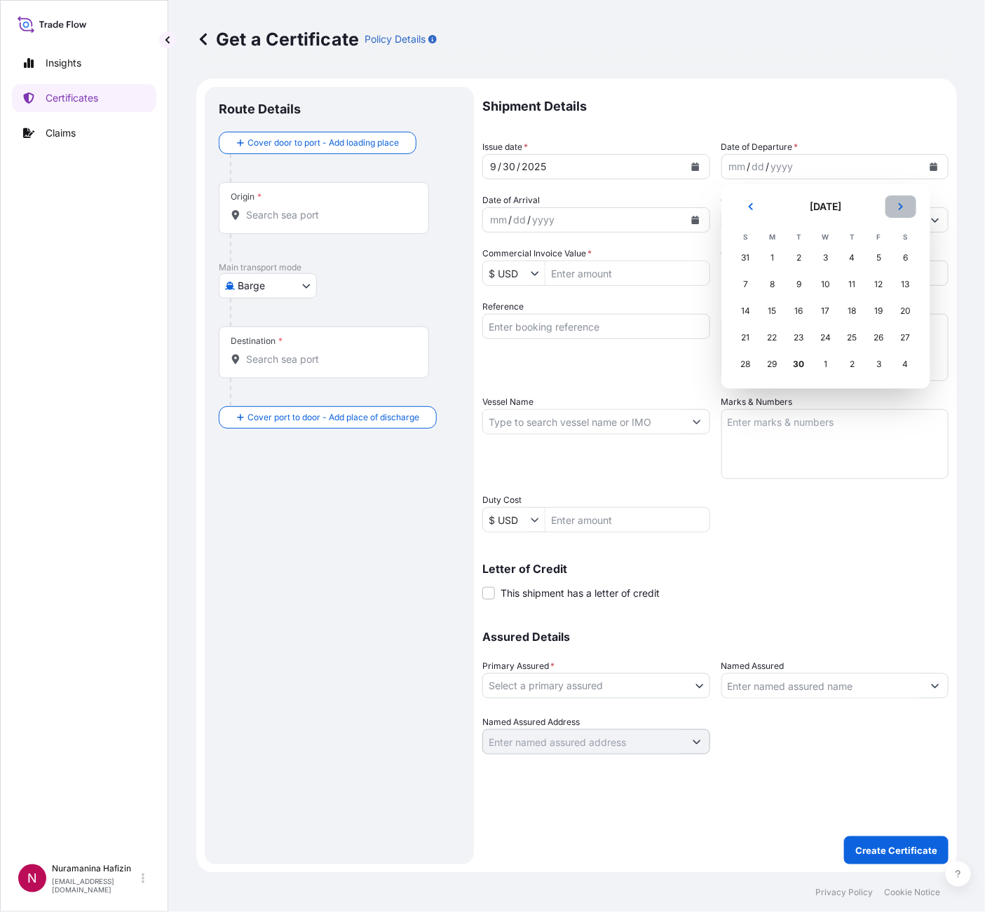
click at [896, 206] on icon "Next" at bounding box center [900, 207] width 8 height 8
click at [911, 257] on div "4" at bounding box center [905, 257] width 25 height 25
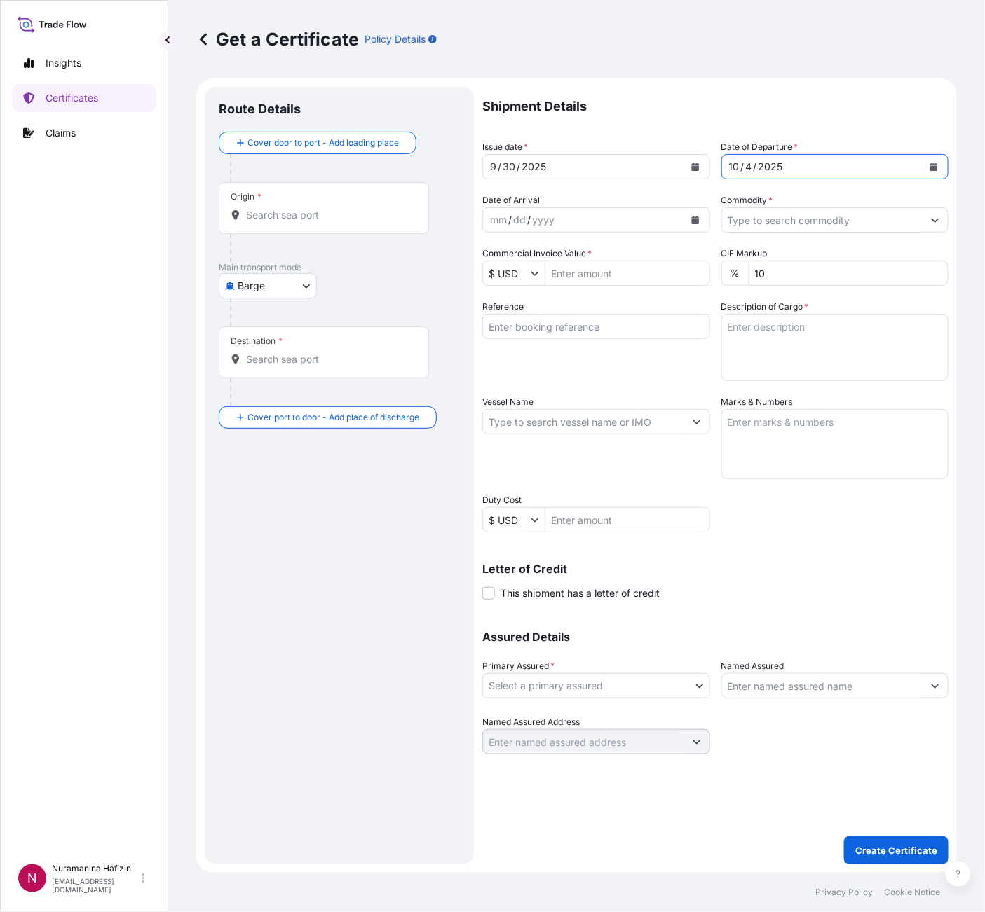
click at [832, 219] on input "Commodity *" at bounding box center [822, 219] width 201 height 25
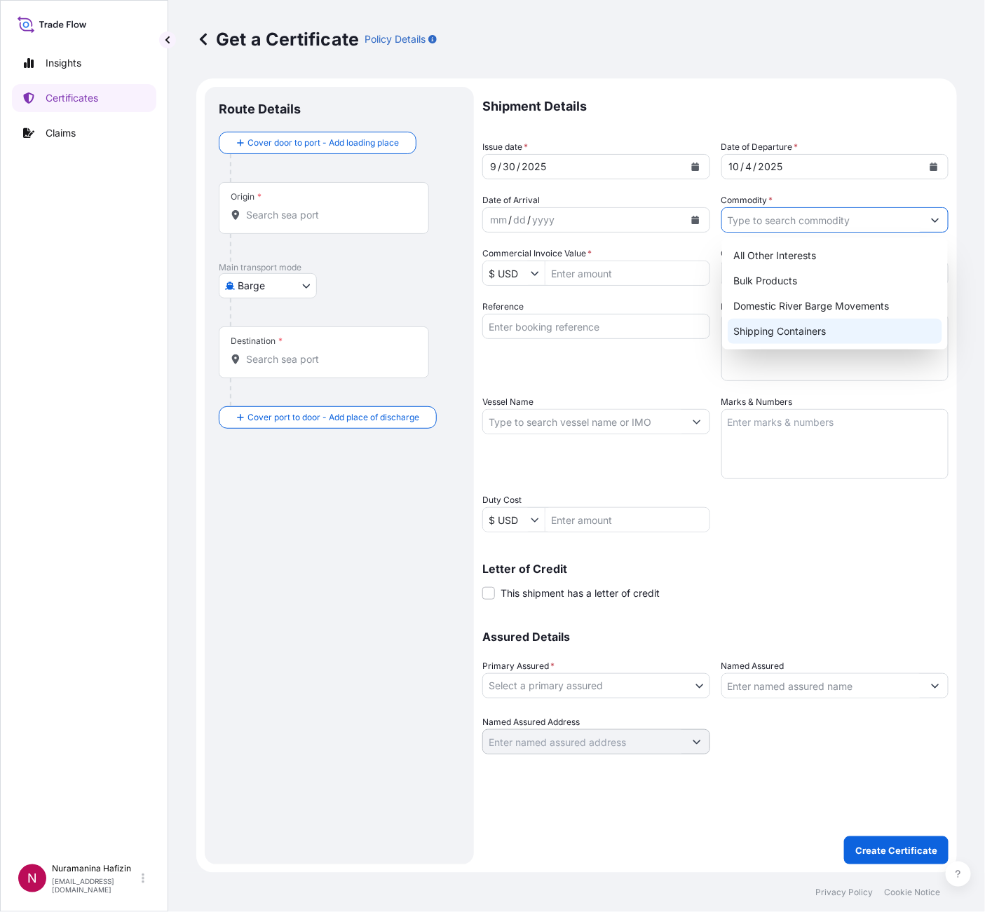
click at [797, 329] on div "Shipping Containers" at bounding box center [834, 331] width 214 height 25
type input "Shipping Containers"
click at [863, 320] on div "Shipping Containers" at bounding box center [834, 331] width 214 height 25
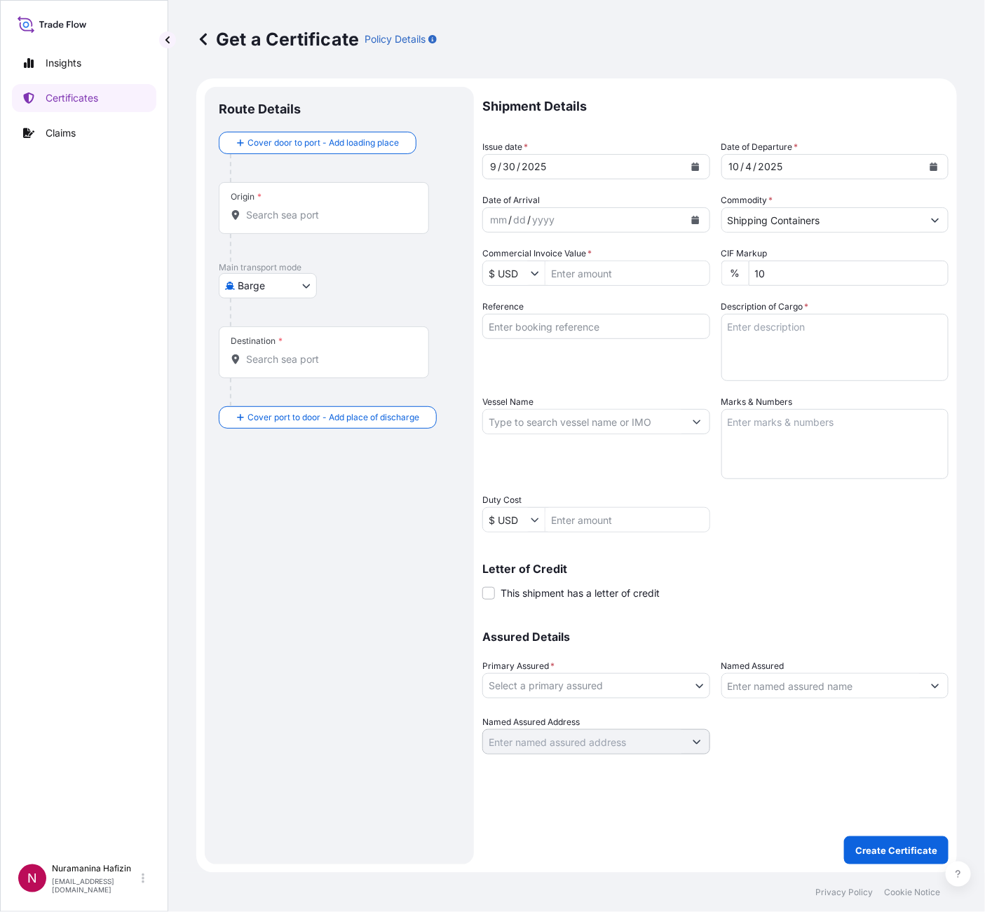
click at [608, 272] on input "Commercial Invoice Value *" at bounding box center [627, 273] width 164 height 25
paste input "33,480.00"
type input "33,480"
click at [566, 332] on input "Reference" at bounding box center [596, 326] width 228 height 25
paste input "B000234895"
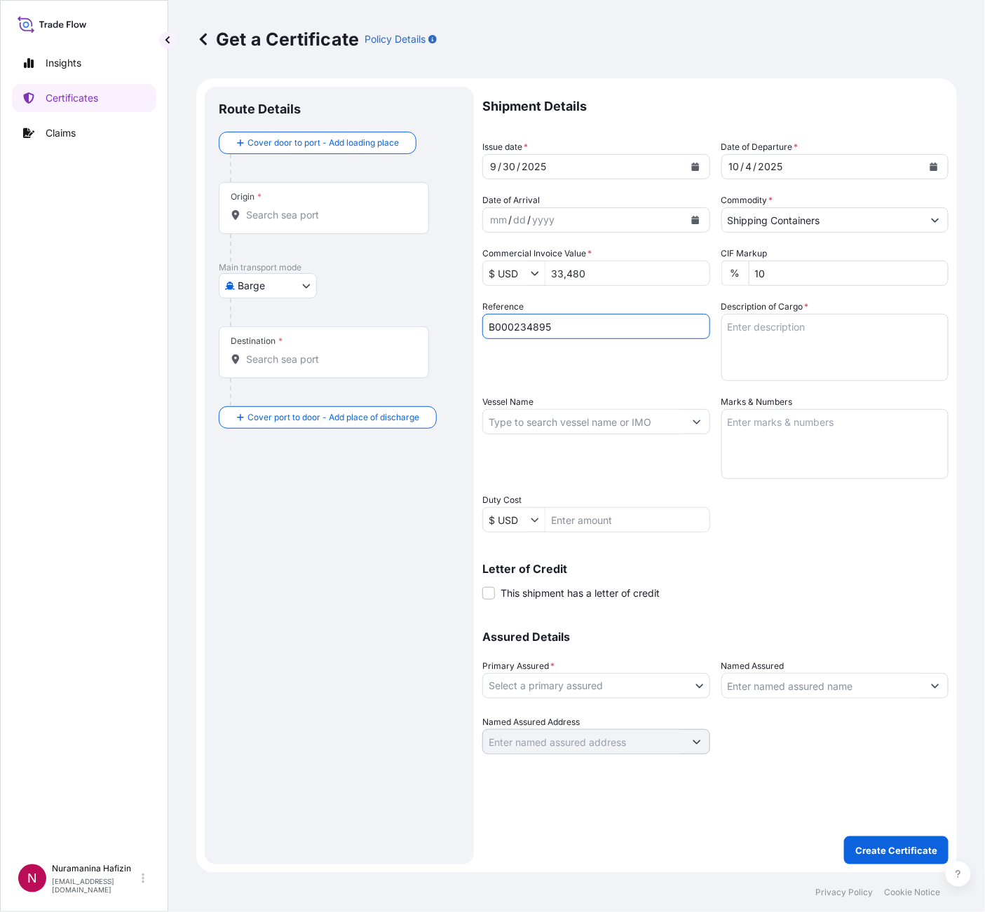
type input "B000234895"
click at [563, 412] on input "Vessel Name" at bounding box center [583, 421] width 201 height 25
paste input "AL RIFFA"
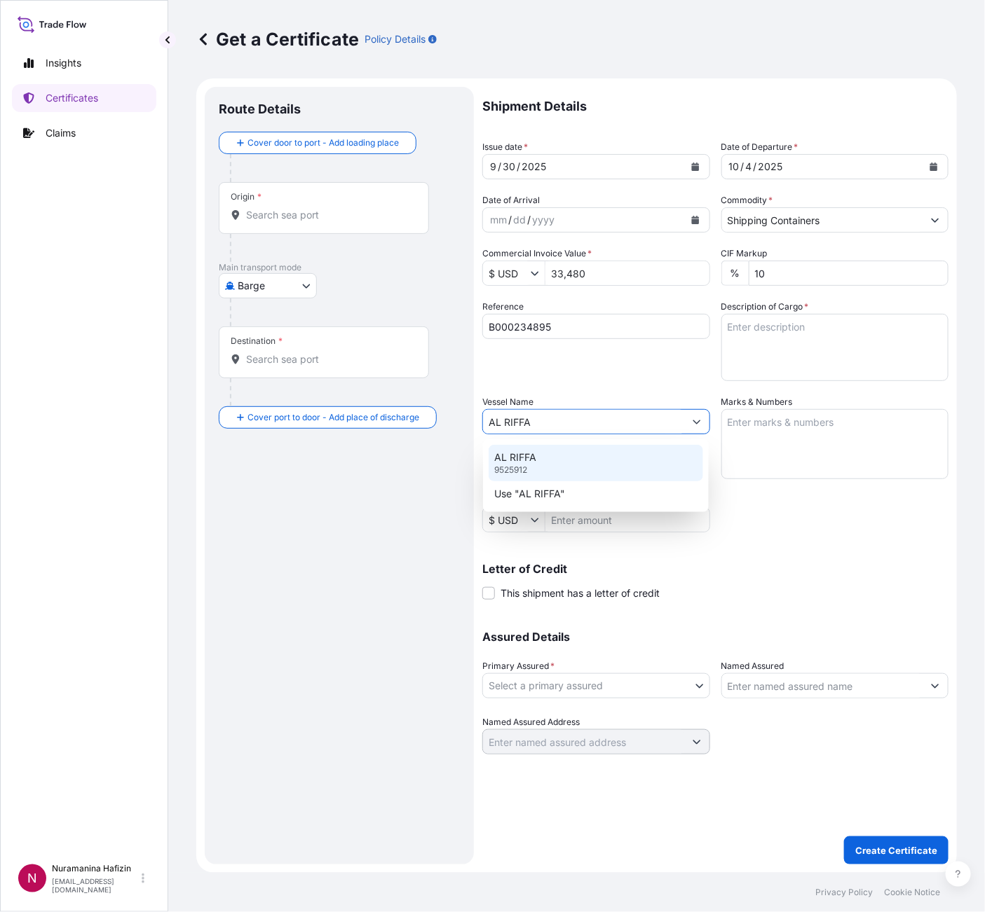
click at [558, 457] on div "AL RIFFA 9525912" at bounding box center [595, 463] width 214 height 36
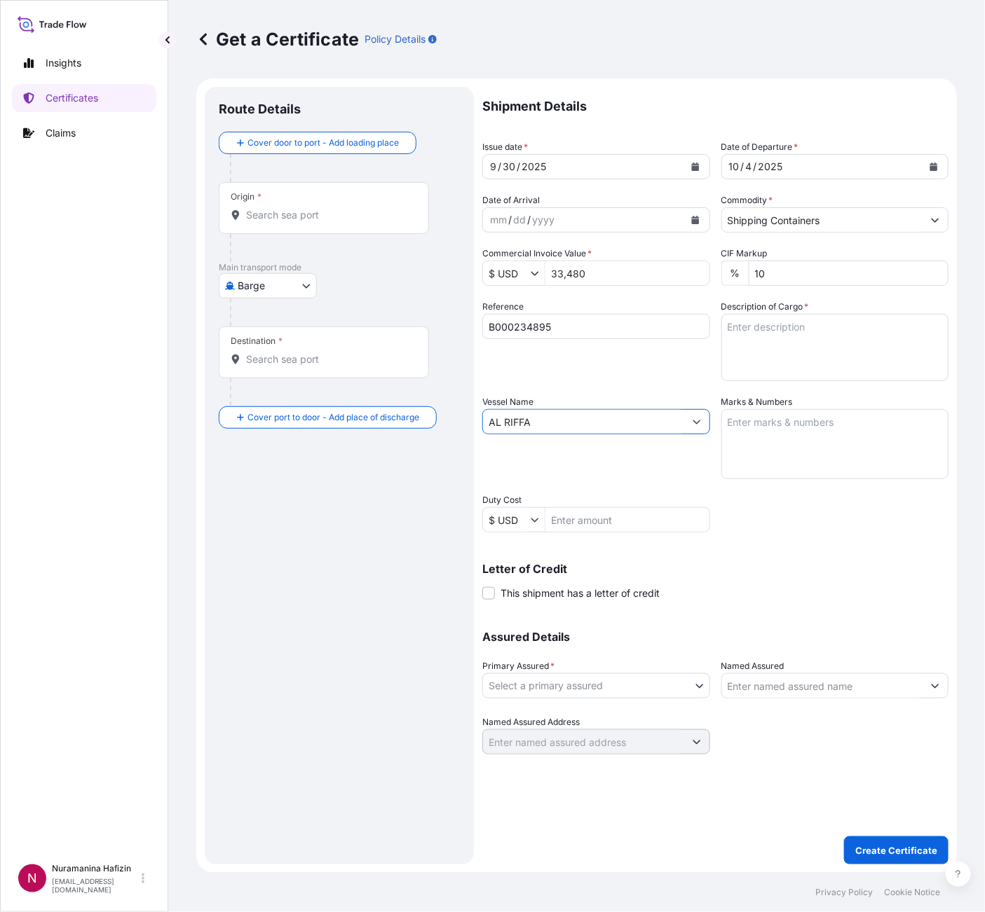
type input "AL RIFFA"
click at [793, 318] on textarea "Description of Cargo *" at bounding box center [835, 347] width 228 height 67
paste textarea "30"
click at [776, 326] on textarea "30" at bounding box center [835, 347] width 228 height 67
paste textarea "DRUM LOADED ONTO 8 PALLETS LOADED INTO 1 LCL PRINTRITE(TM) DP 265E"
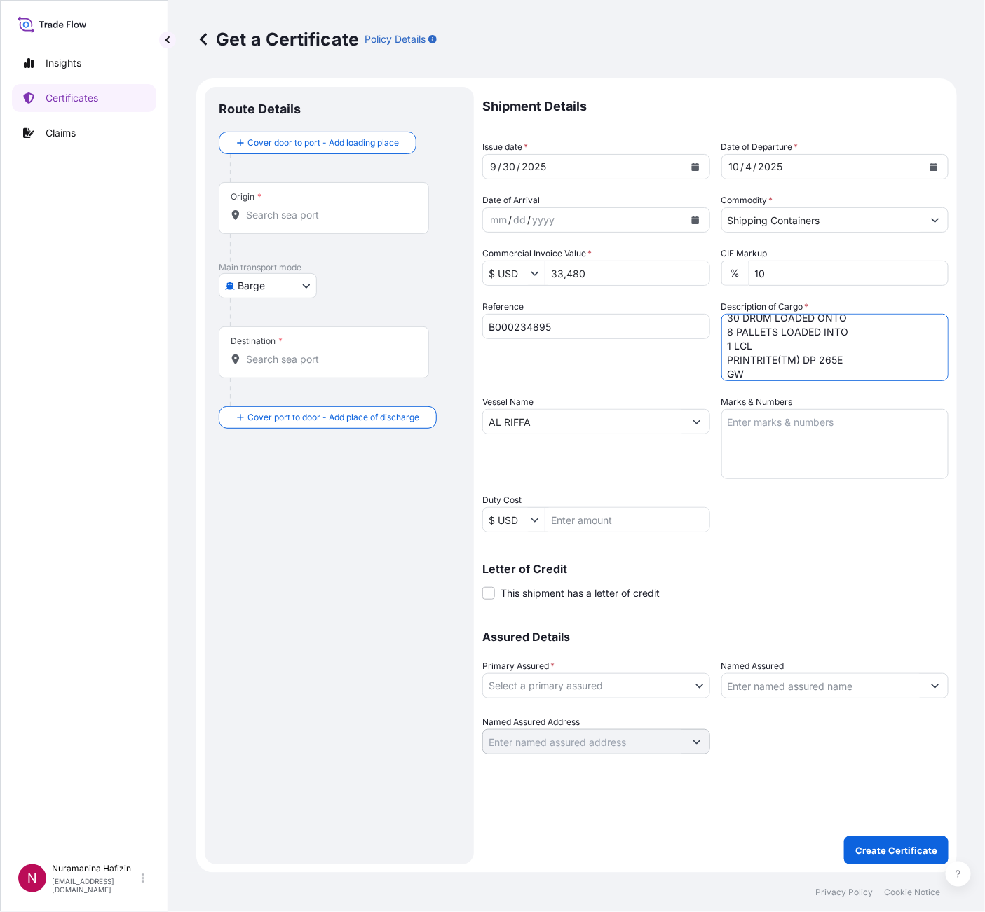
scroll to position [23, 0]
click at [793, 362] on textarea "30 DRUM LOADED ONTO 8 PALLETS LOADED INTO 1 LCL PRINTRITE(TM) DP 265E GW NW" at bounding box center [835, 347] width 228 height 67
paste textarea "6,482.0000"
click at [782, 374] on textarea "30 DRUM LOADED ONTO 8 PALLETS LOADED INTO 1 LCL PRINTRITE(TM) DP 265E GW 6,482.…" at bounding box center [835, 347] width 228 height 67
paste textarea "6,000.0000"
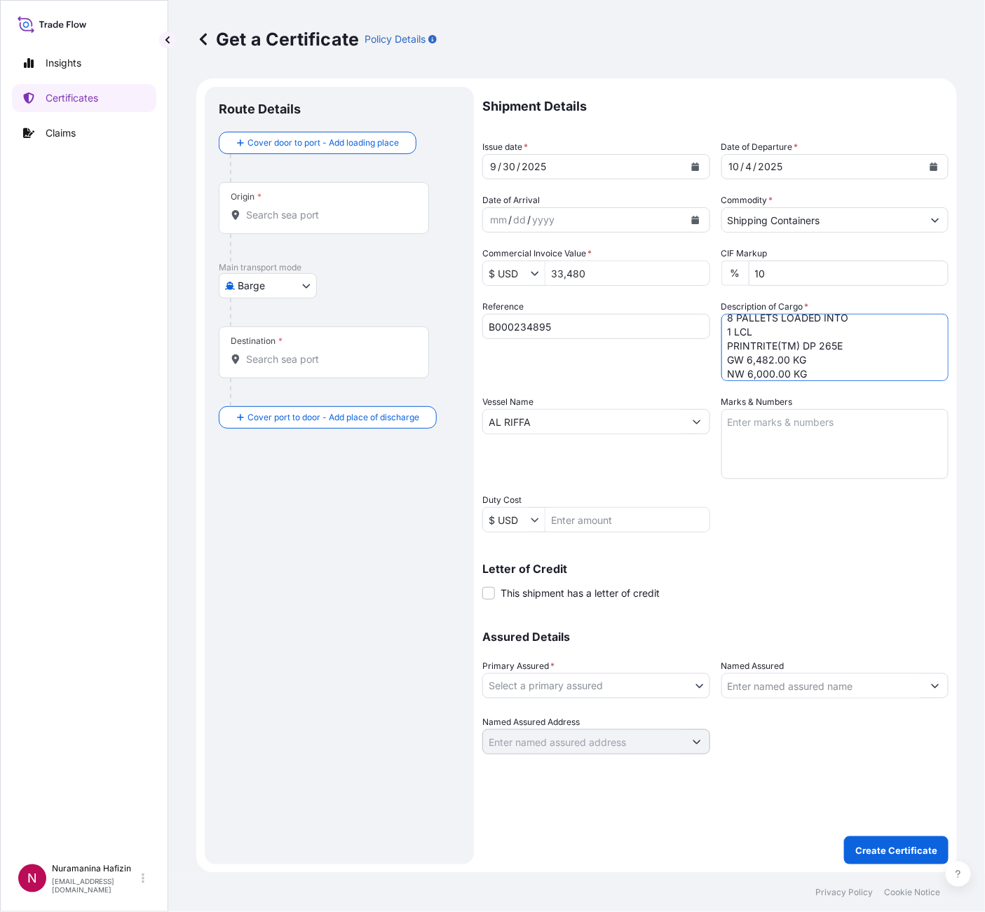
type textarea "30 DRUM LOADED ONTO 8 PALLETS LOADED INTO 1 LCL PRINTRITE(TM) DP 265E GW 6,482.…"
click at [657, 682] on body "Insights Certificates Claims N Nuramanina Hafizin [EMAIL_ADDRESS][DOMAIN_NAME] …" at bounding box center [492, 456] width 985 height 912
click at [562, 720] on div "BDP International - c/o The Lubrizol Corporation" at bounding box center [603, 720] width 231 height 25
select select "31972"
click at [805, 682] on input "Named Assured" at bounding box center [822, 685] width 201 height 25
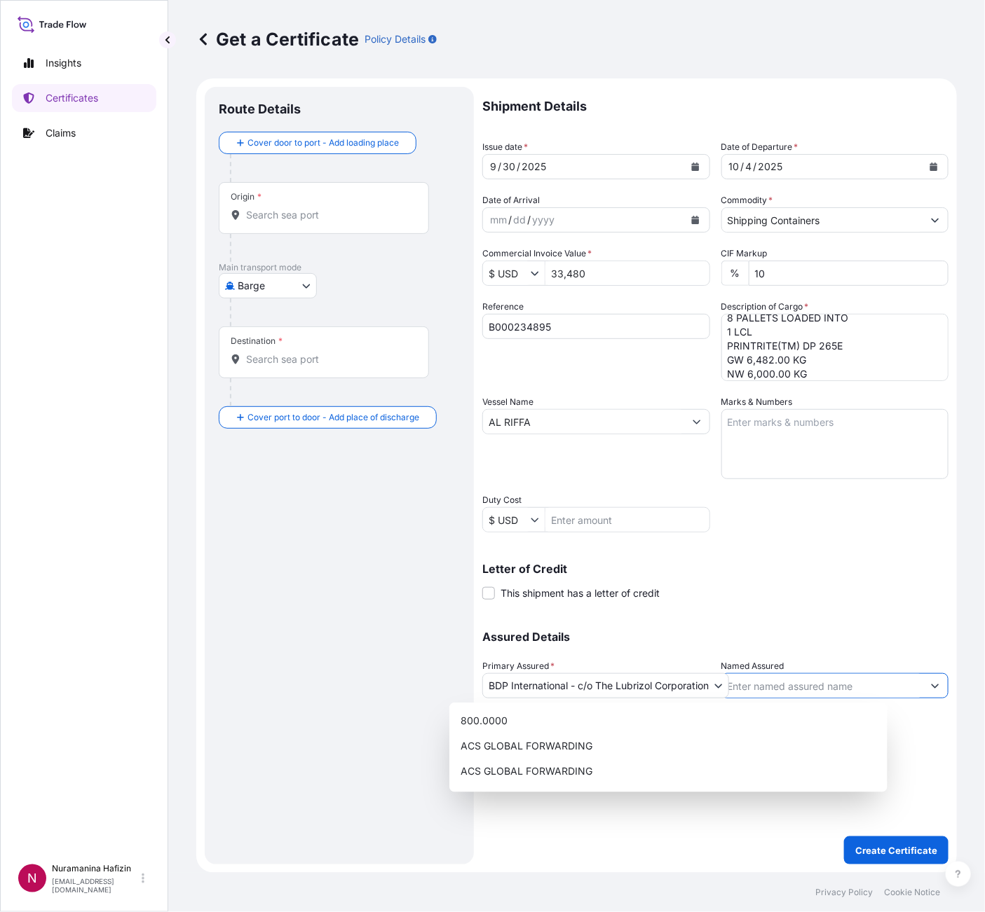
paste input "COSMO SPECIALITY CHEMICALS PVT, LTD."
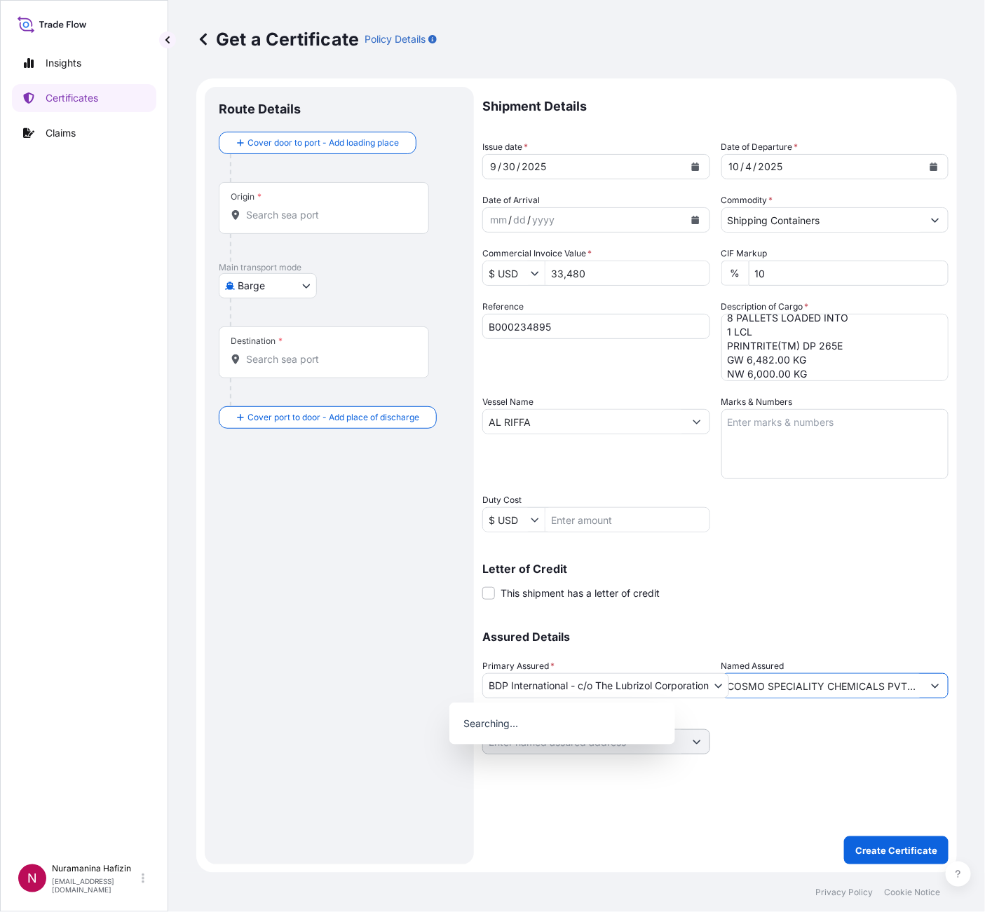
scroll to position [0, 15]
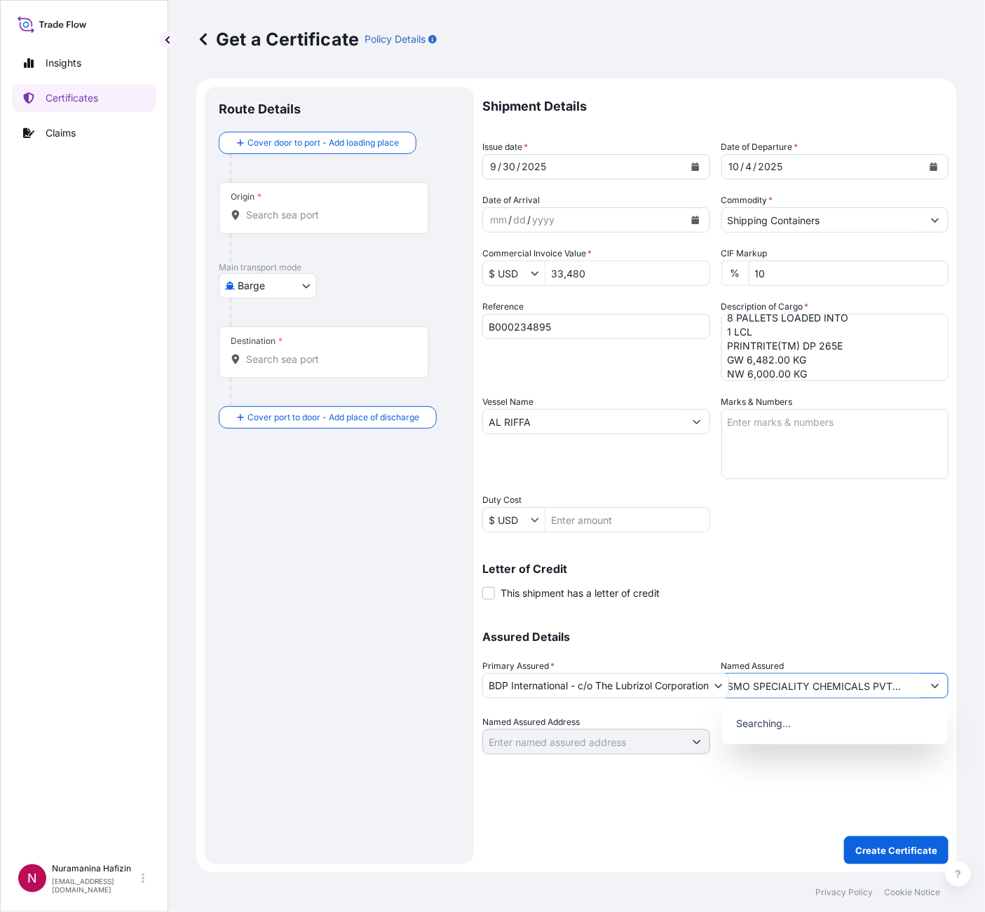
type input "COSMO SPECIALITY CHEMICALS PVT, LTD."
click at [285, 294] on body "15 options available. 0 options available. Insights Certificates Claims N Nuram…" at bounding box center [492, 456] width 985 height 912
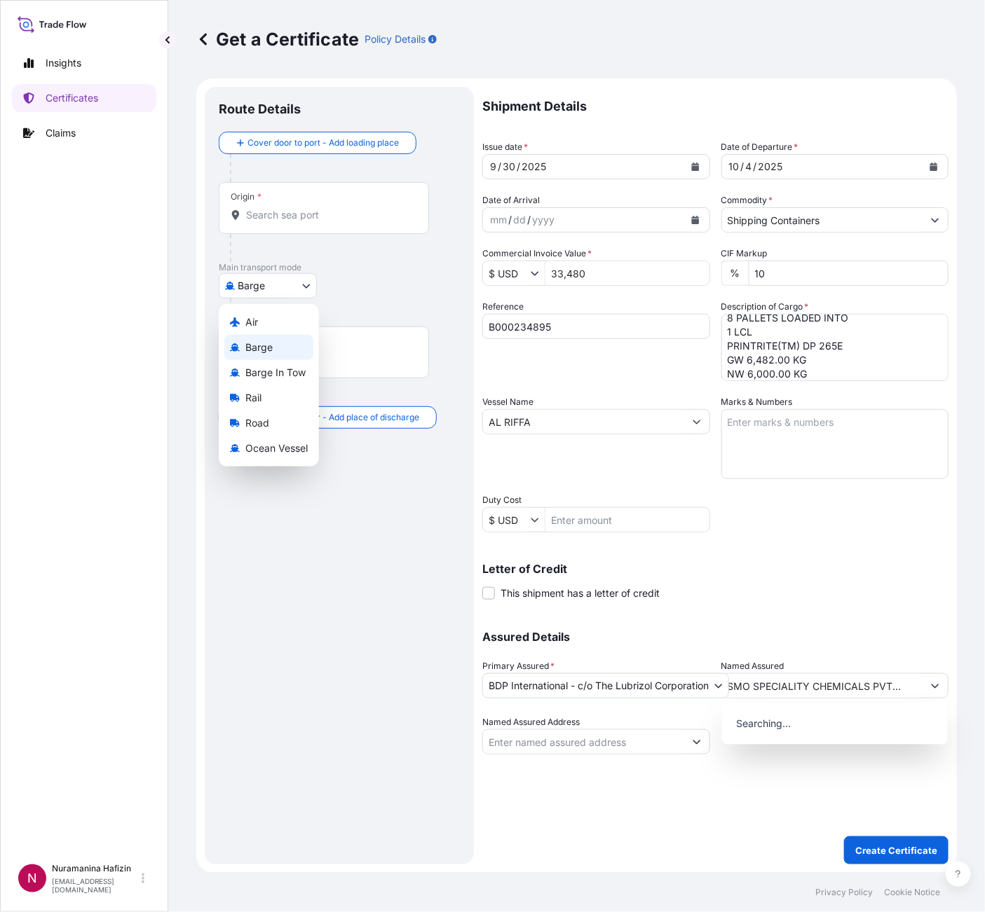
scroll to position [0, 0]
click at [265, 441] on span "Ocean Vessel" at bounding box center [276, 448] width 62 height 14
select select "Ocean Vessel"
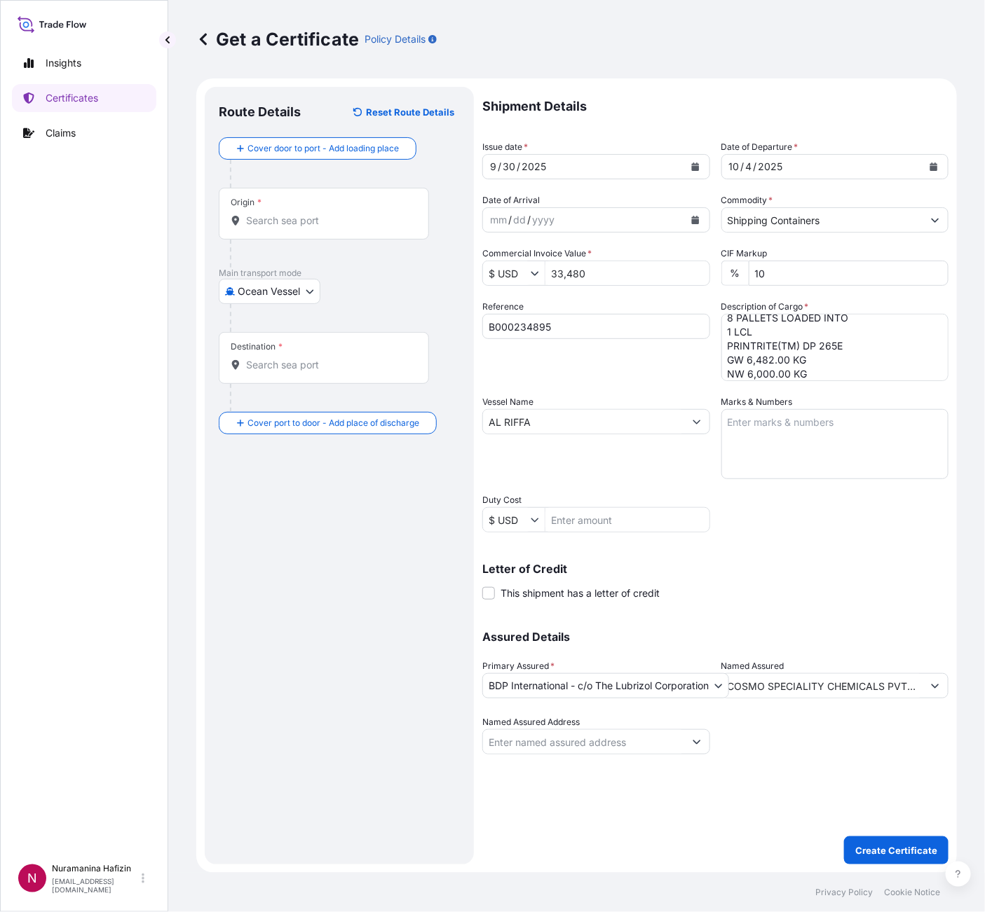
click at [296, 211] on div "Origin *" at bounding box center [324, 214] width 210 height 52
click at [296, 214] on input "Origin *" at bounding box center [328, 221] width 165 height 14
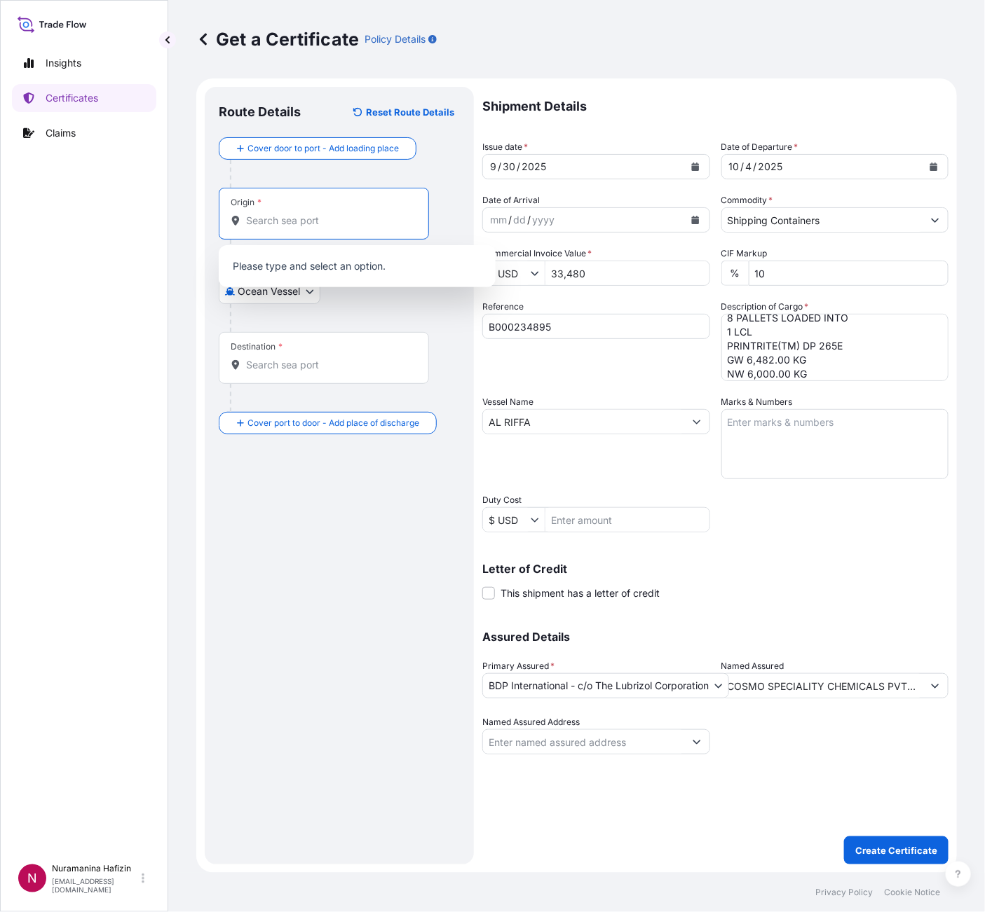
paste input "BARNSLEY"
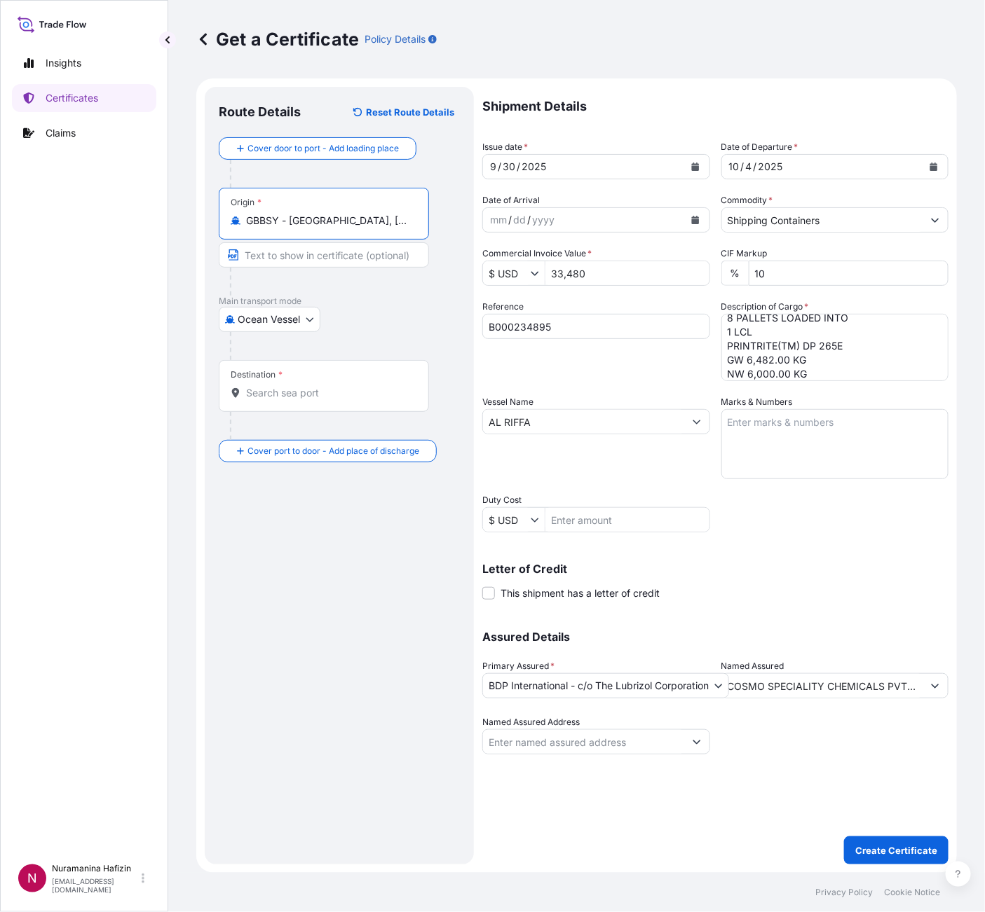
type input "GBBSY - [GEOGRAPHIC_DATA], [GEOGRAPHIC_DATA]"
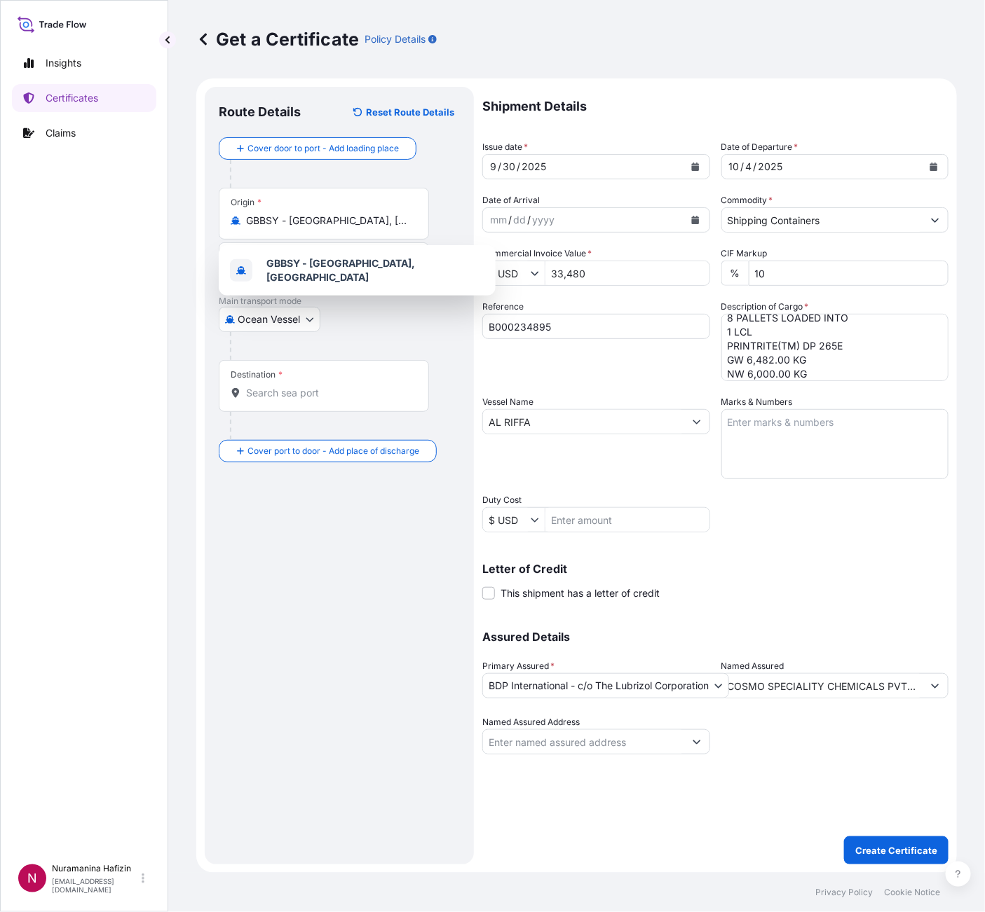
click at [240, 385] on div "Destination *" at bounding box center [324, 386] width 210 height 52
click at [246, 386] on input "Destination *" at bounding box center [328, 393] width 165 height 14
paste input "NHAVA SHEVA, [GEOGRAPHIC_DATA]"
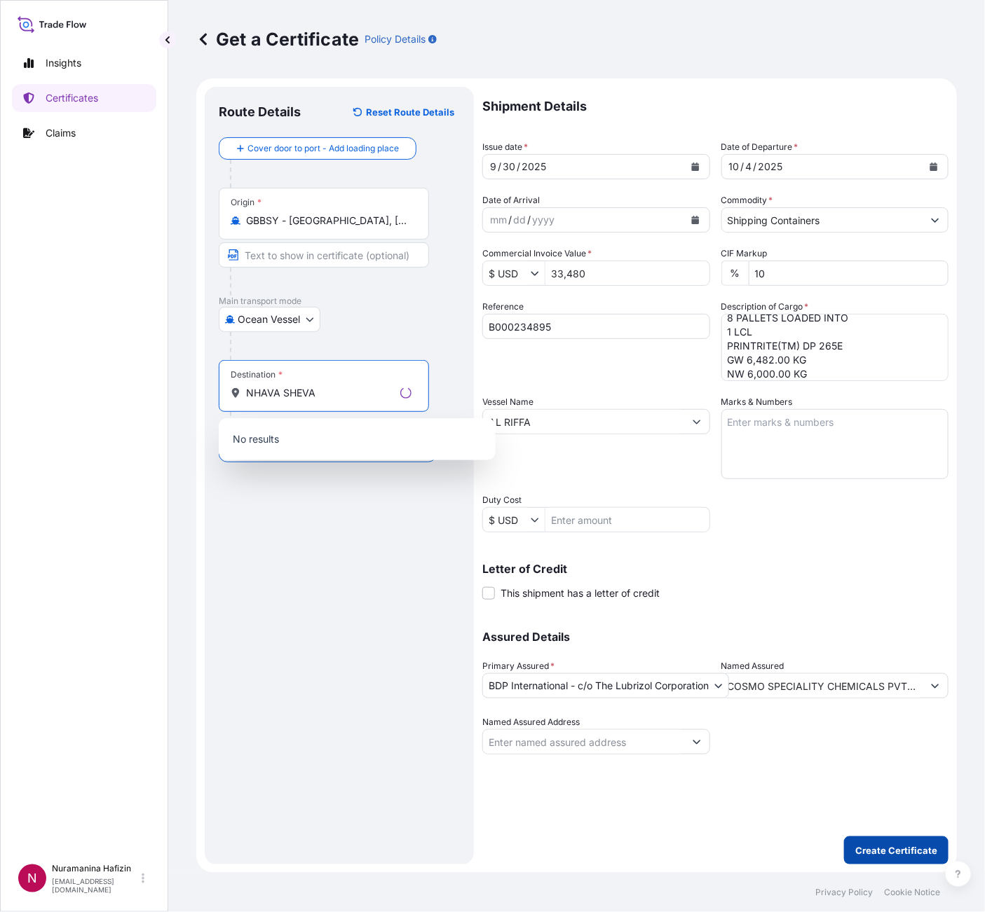
click at [905, 854] on p "Create Certificate" at bounding box center [896, 851] width 82 height 14
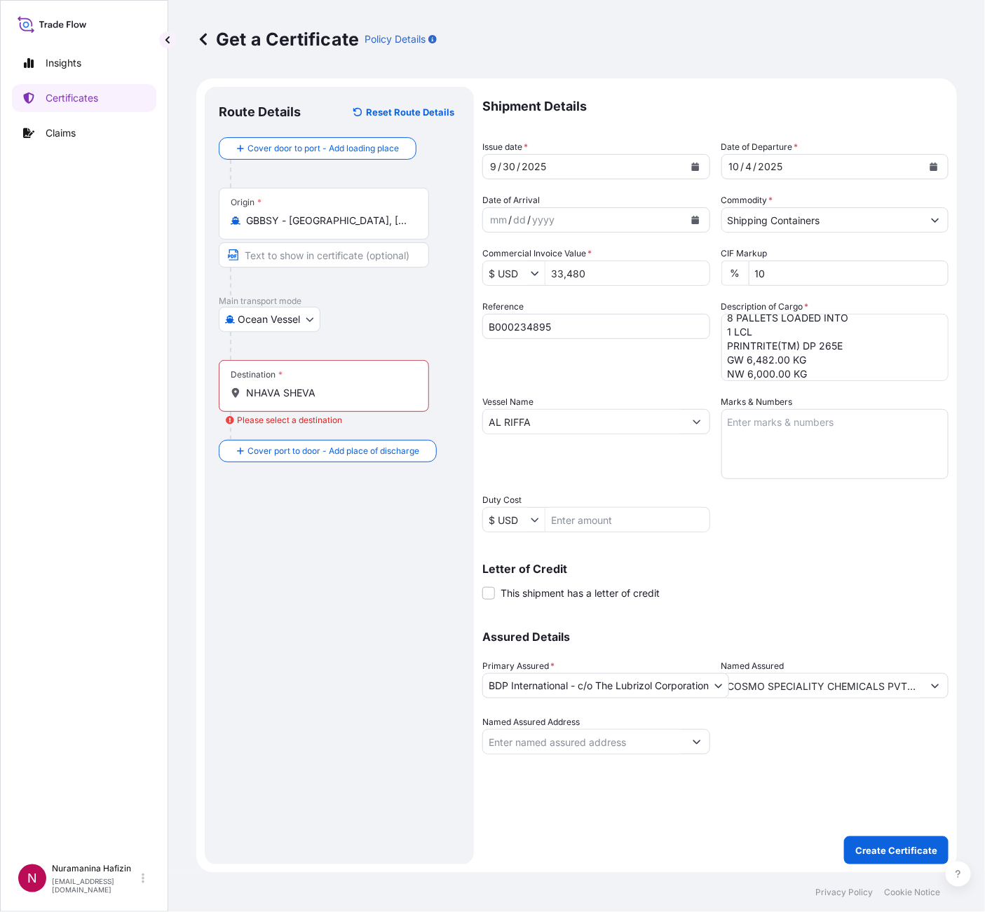
click at [326, 389] on input "NHAVA SHEVA" at bounding box center [328, 393] width 165 height 14
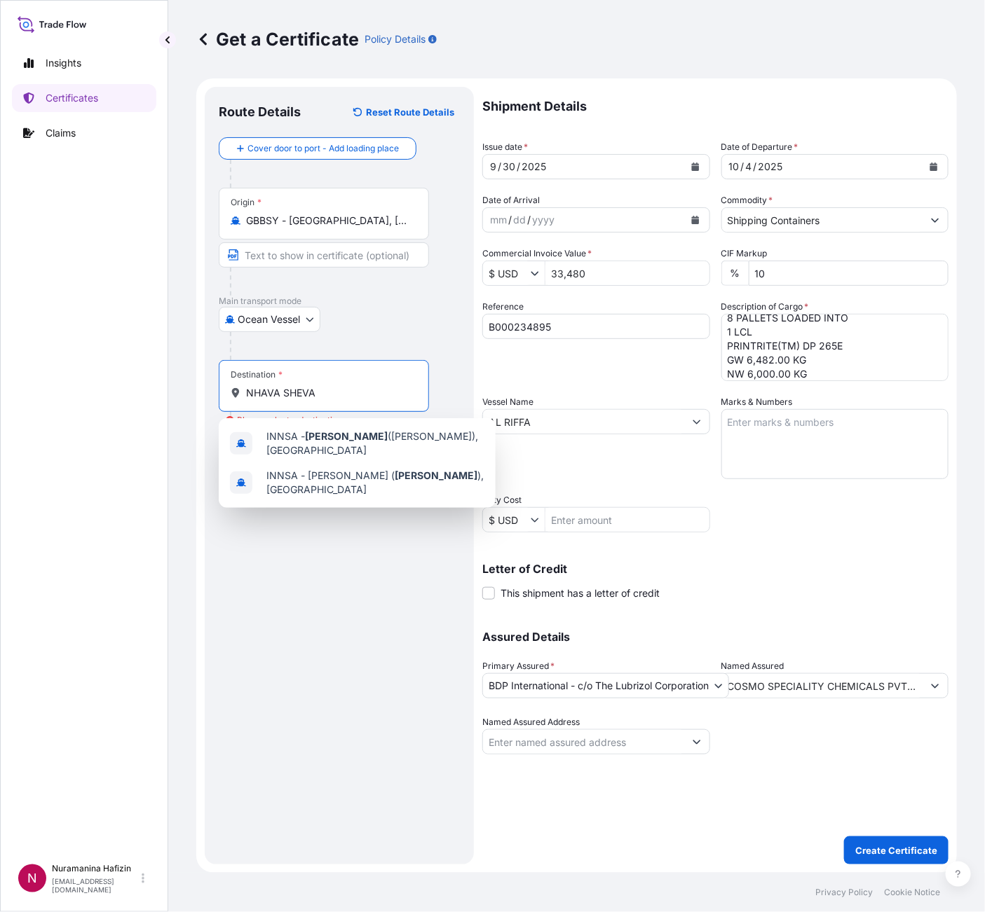
click at [374, 442] on span "INNSA - [GEOGRAPHIC_DATA] ([PERSON_NAME]), [GEOGRAPHIC_DATA]" at bounding box center [375, 444] width 218 height 28
type input "INNSA - [GEOGRAPHIC_DATA] ([PERSON_NAME]), [GEOGRAPHIC_DATA]"
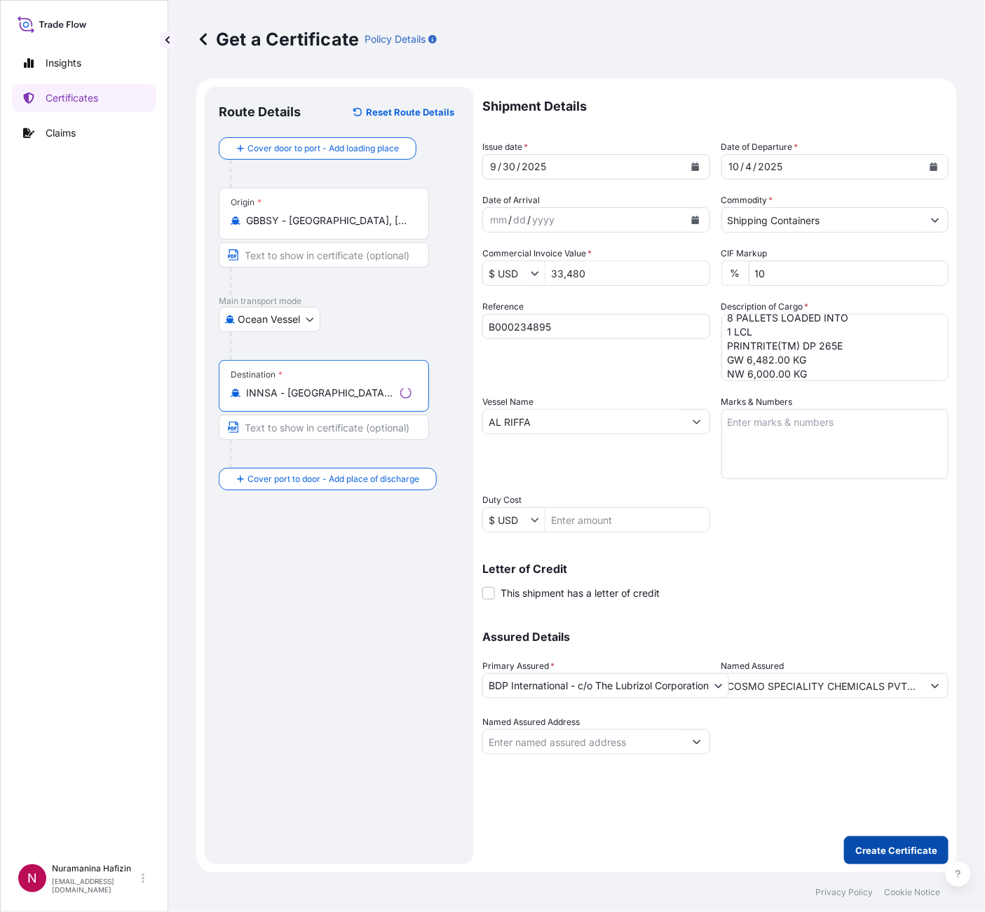
click at [912, 851] on p "Create Certificate" at bounding box center [896, 851] width 82 height 14
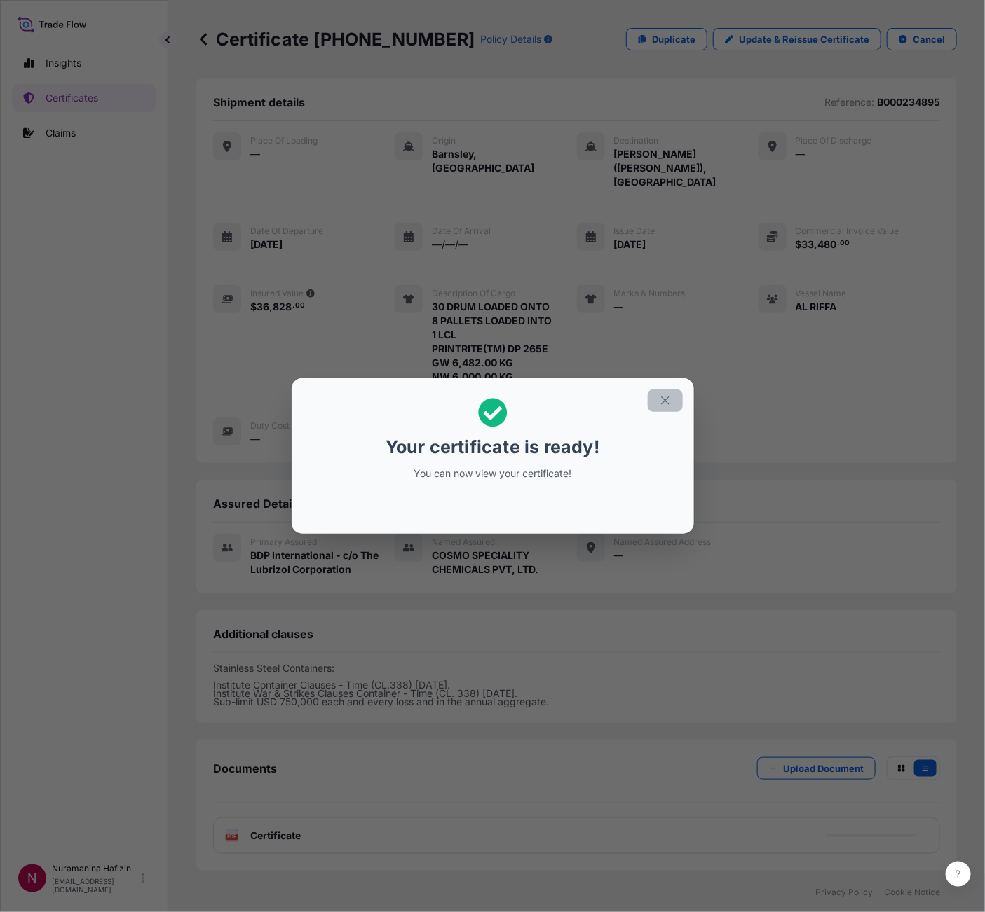
click at [665, 400] on icon "button" at bounding box center [665, 401] width 8 height 8
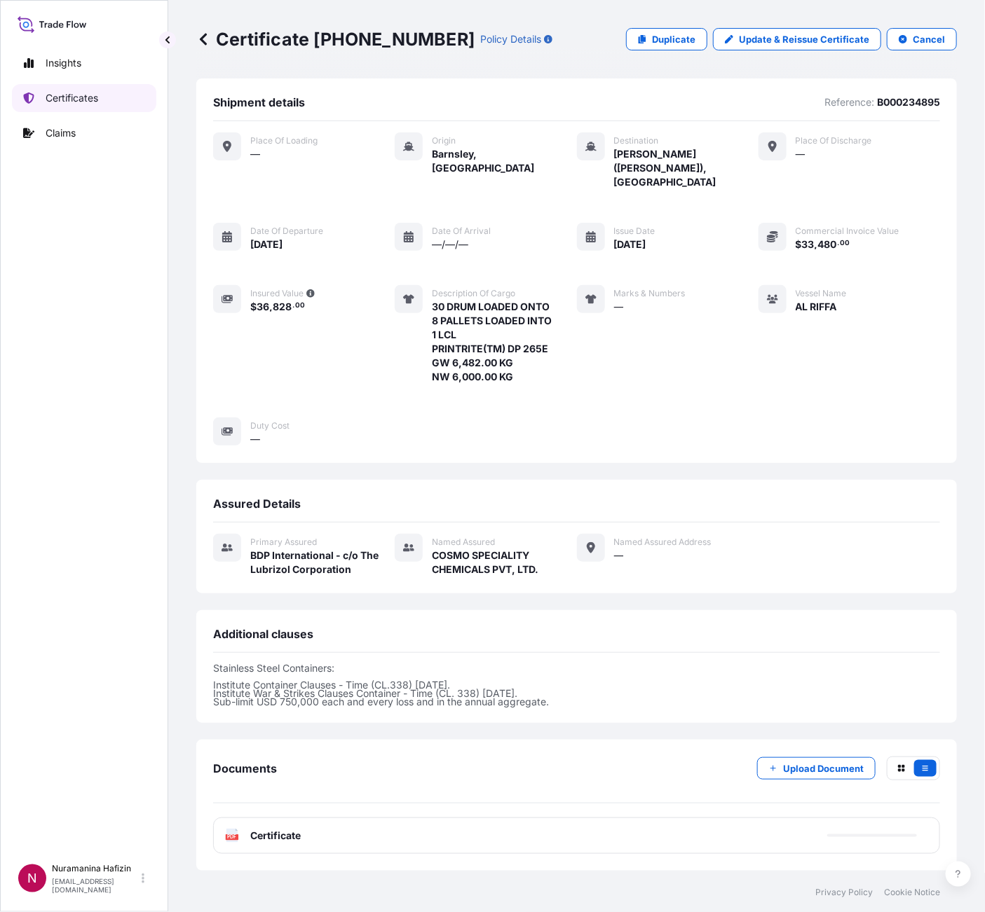
click at [109, 91] on link "Certificates" at bounding box center [84, 98] width 144 height 28
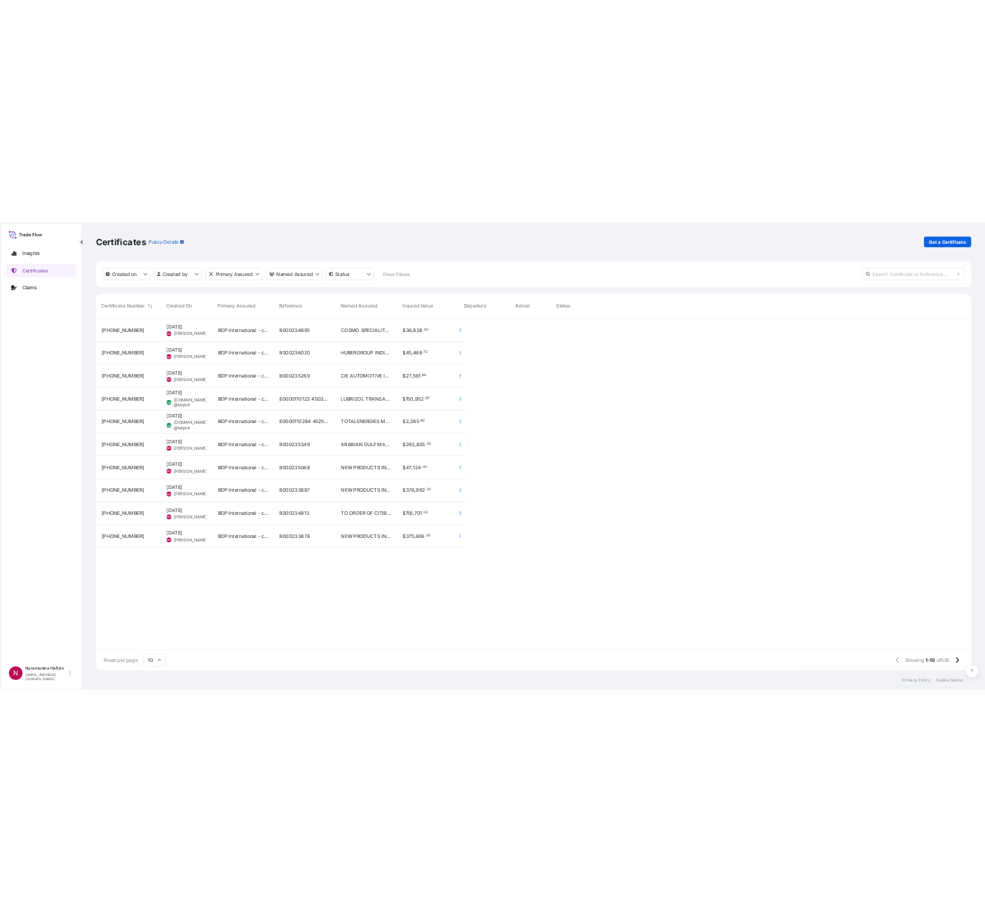
scroll to position [713, 1777]
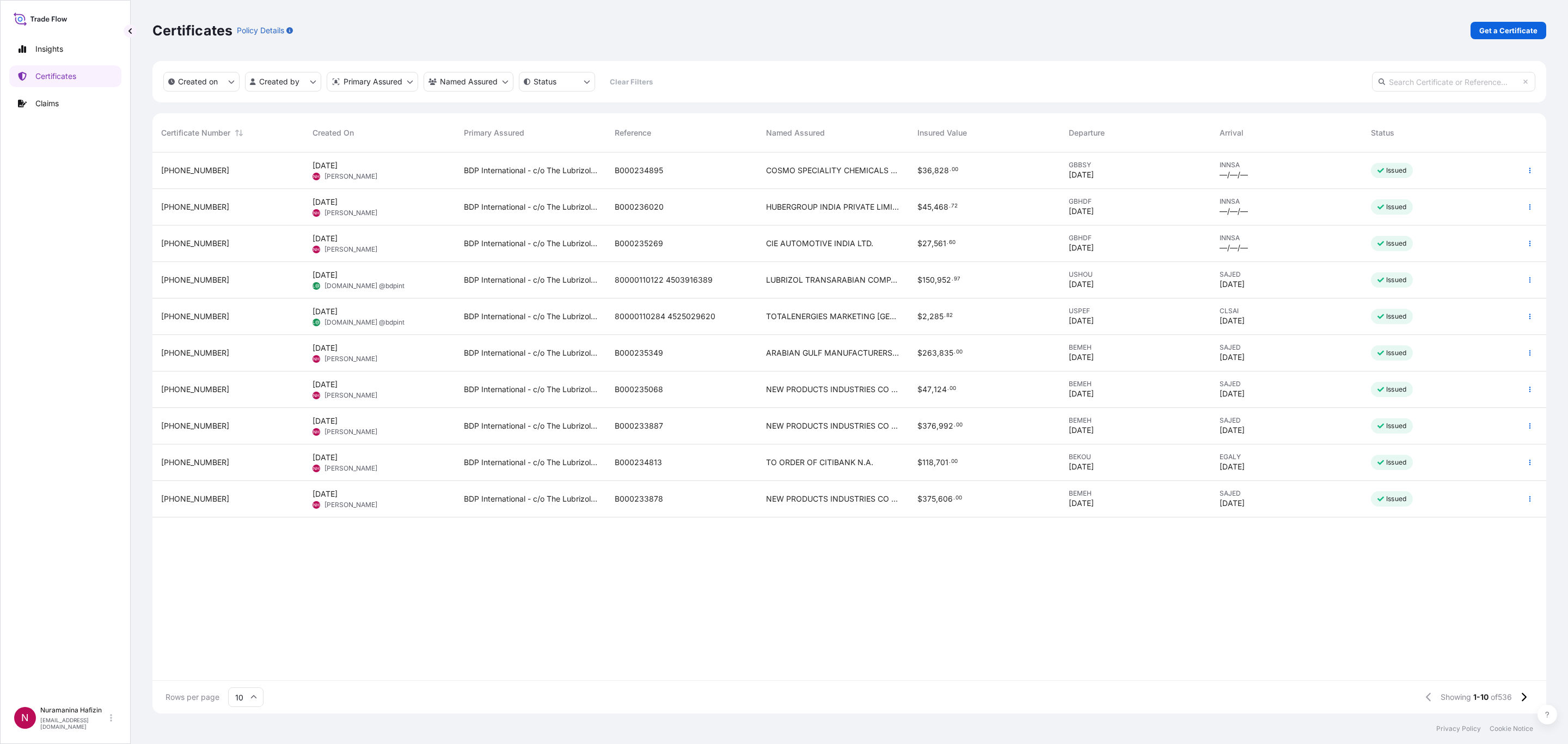
click at [1479, 79] on input "text" at bounding box center [1454, 81] width 163 height 19
paste input "B000234895"
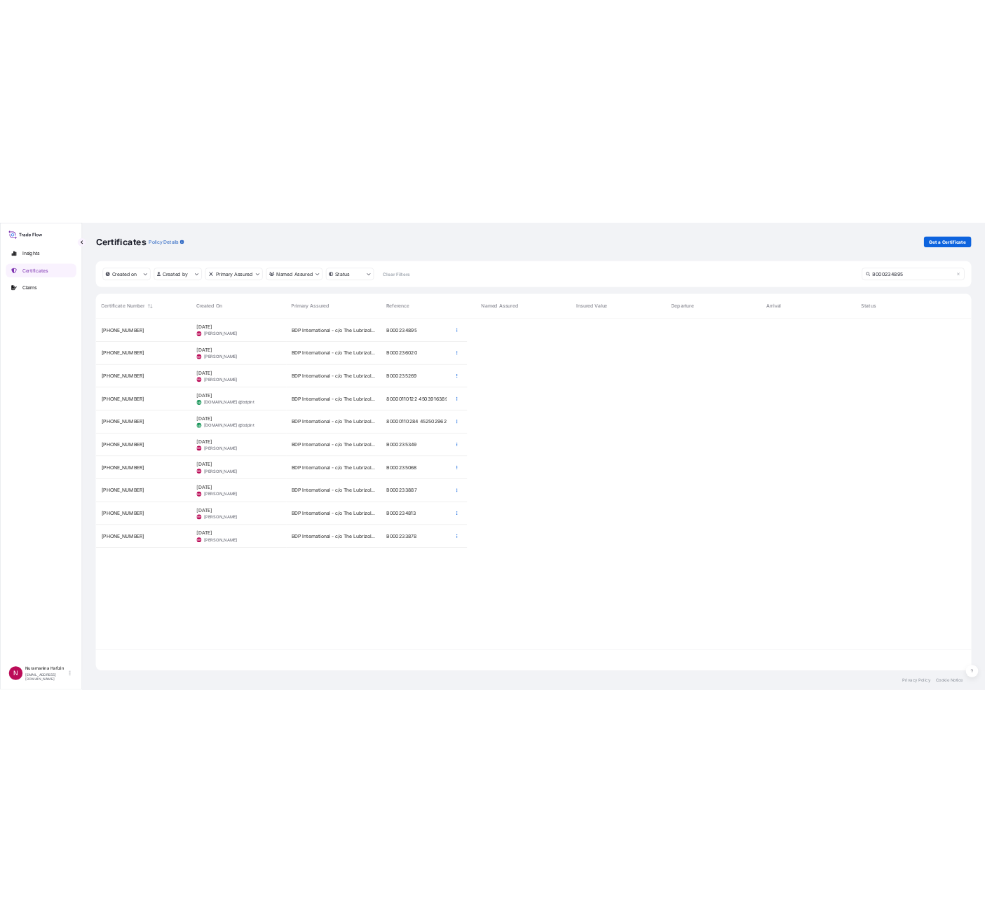
scroll to position [17, 17]
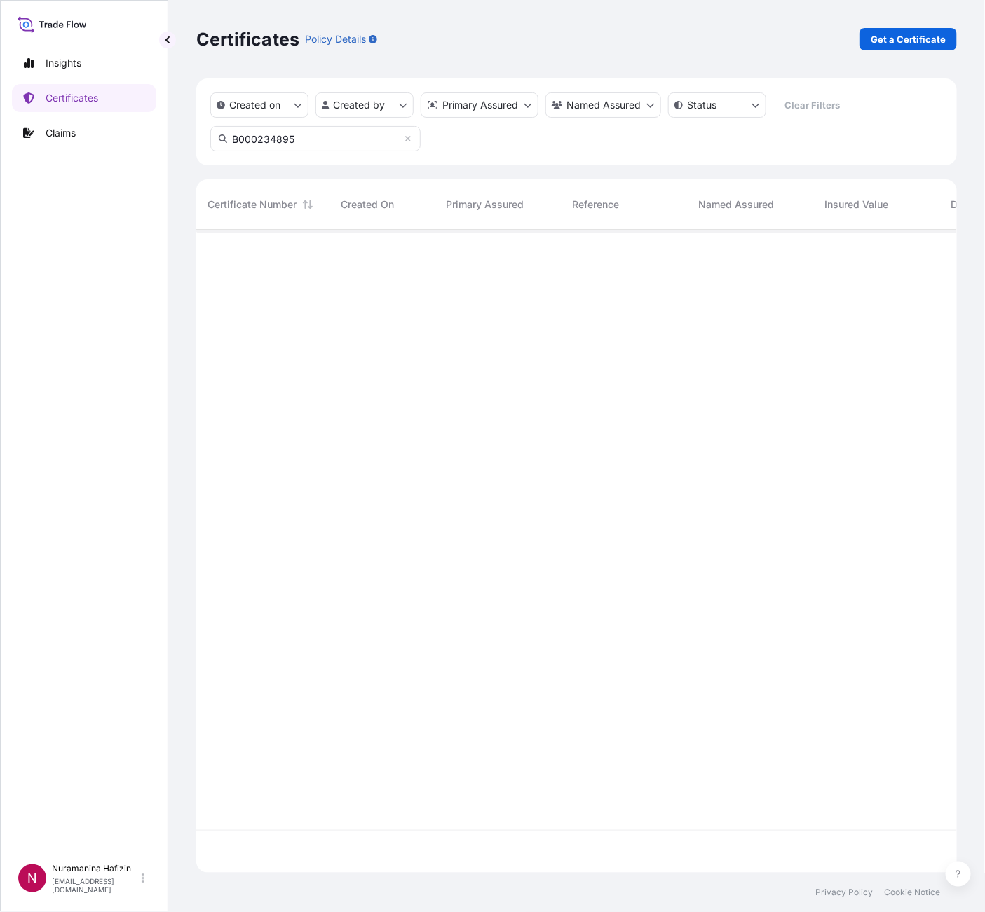
type input "B000234895"
click at [943, 257] on button "button" at bounding box center [943, 253] width 22 height 22
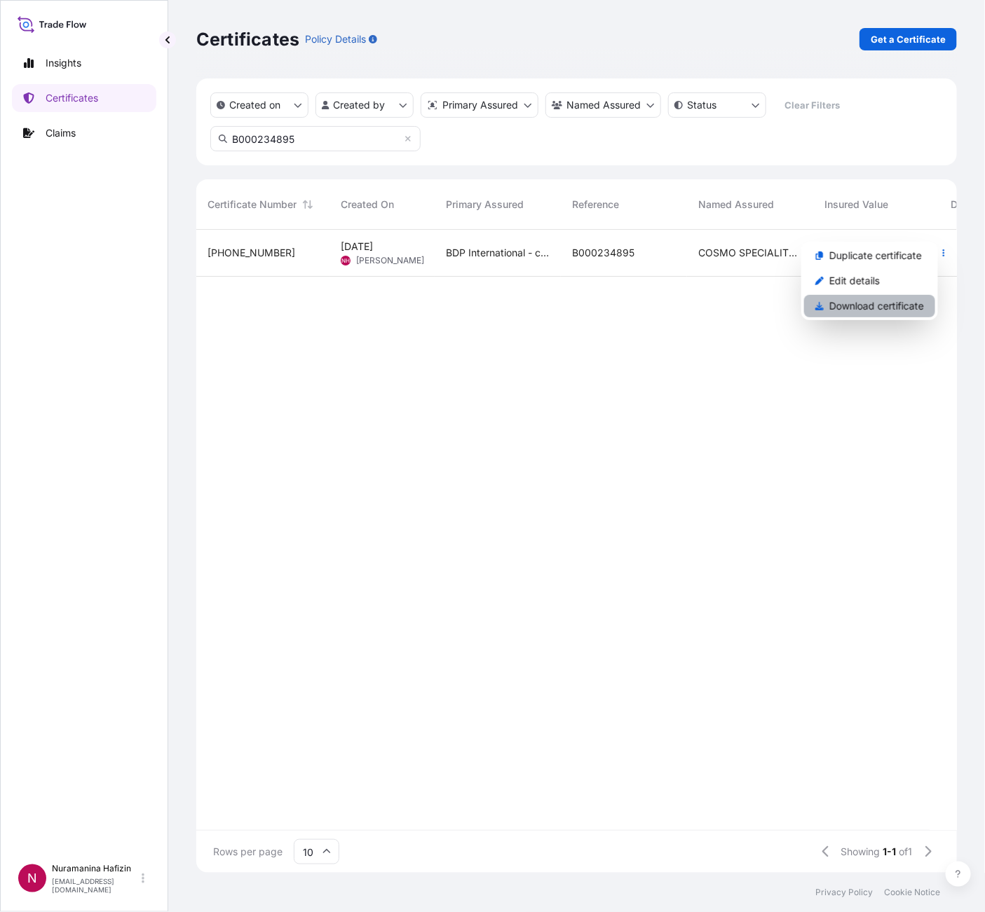
click at [872, 305] on p "Download certificate" at bounding box center [876, 306] width 95 height 14
